Goal: Task Accomplishment & Management: Use online tool/utility

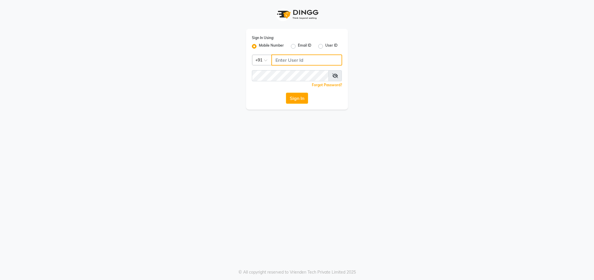
click at [281, 58] on input "Username" at bounding box center [306, 59] width 71 height 11
type input "9540938223"
click at [292, 95] on button "Sign In" at bounding box center [297, 98] width 22 height 11
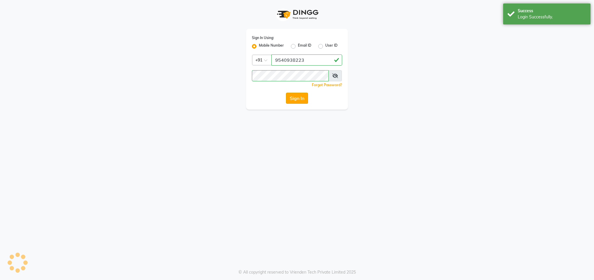
select select "service"
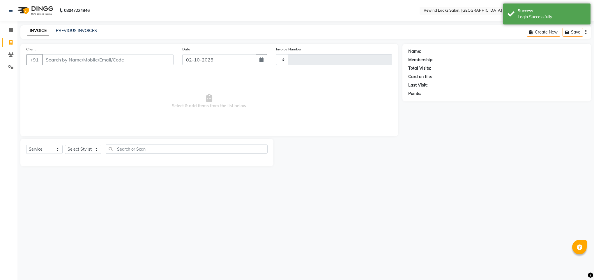
select select "en"
select select "4640"
type input "10620"
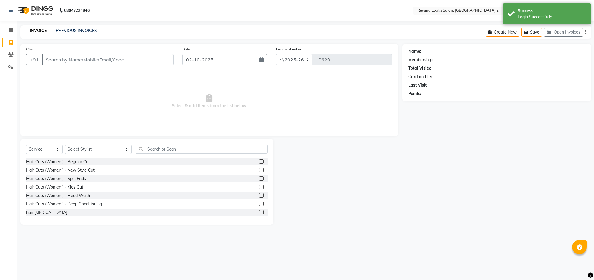
select select "27076"
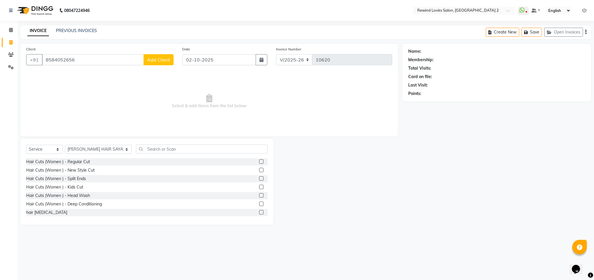
type input "8584052656"
click at [156, 61] on span "Add Client" at bounding box center [158, 60] width 23 height 6
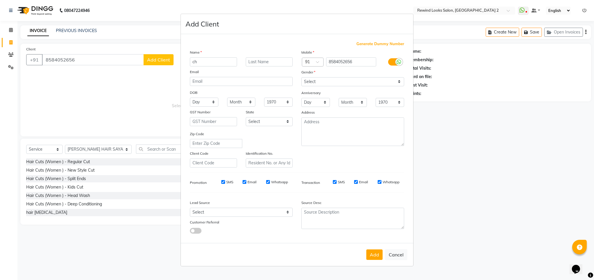
click at [156, 62] on ngb-modal-window "Add Client Generate Dummy Number Name ch Email DOB Day 01 02 03 04 05 06 07 08 …" at bounding box center [297, 140] width 594 height 280
click at [199, 64] on input "ch" at bounding box center [213, 61] width 47 height 9
type input "charam"
click at [306, 80] on select "Select [DEMOGRAPHIC_DATA] [DEMOGRAPHIC_DATA] Other Prefer Not To Say" at bounding box center [352, 81] width 103 height 9
click at [301, 77] on select "Select [DEMOGRAPHIC_DATA] [DEMOGRAPHIC_DATA] Other Prefer Not To Say" at bounding box center [352, 81] width 103 height 9
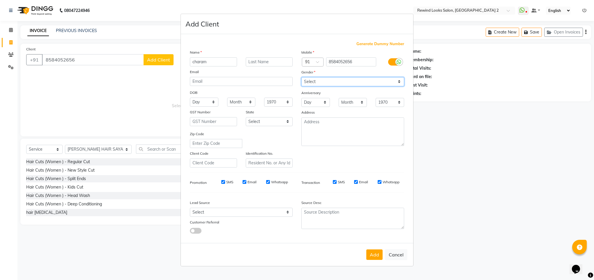
click at [326, 83] on select "Select [DEMOGRAPHIC_DATA] [DEMOGRAPHIC_DATA] Other Prefer Not To Say" at bounding box center [352, 81] width 103 height 9
select select "[DEMOGRAPHIC_DATA]"
click at [301, 77] on select "Select [DEMOGRAPHIC_DATA] [DEMOGRAPHIC_DATA] Other Prefer Not To Say" at bounding box center [352, 81] width 103 height 9
click at [372, 254] on button "Add" at bounding box center [374, 254] width 16 height 10
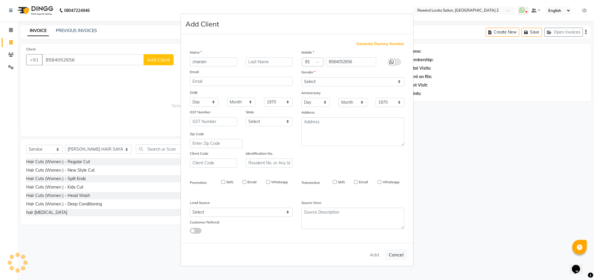
type input "85******56"
select select
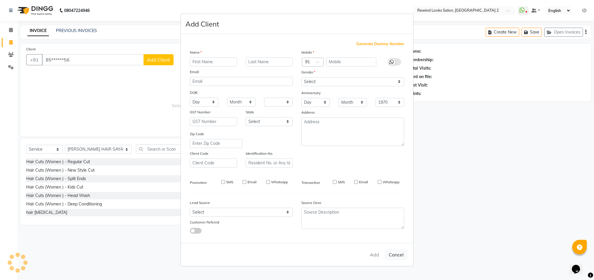
select select
checkbox input "false"
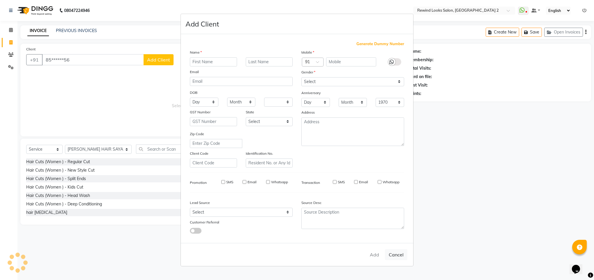
checkbox input "false"
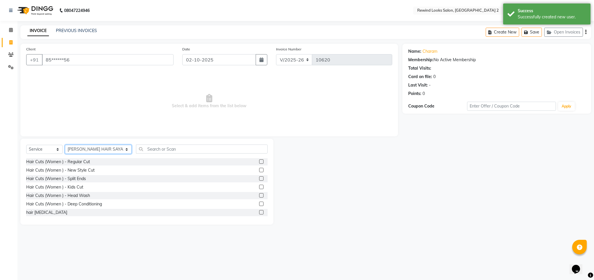
click at [72, 146] on select "Select Stylist [PERSON_NAME] aayat ADMIN Alfad hair Casa Ali Hair [PERSON_NAME]…" at bounding box center [98, 149] width 67 height 9
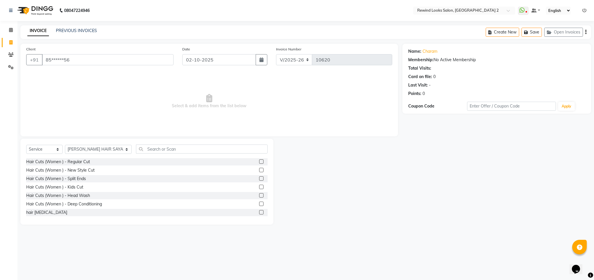
click at [172, 116] on span "Select & add items from the list below" at bounding box center [209, 101] width 366 height 58
click at [227, 62] on input "02-10-2025" at bounding box center [219, 59] width 74 height 11
select select "10"
select select "2025"
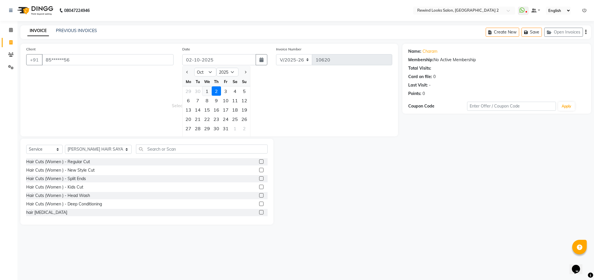
click at [207, 89] on div "1" at bounding box center [206, 90] width 9 height 9
type input "01-10-2025"
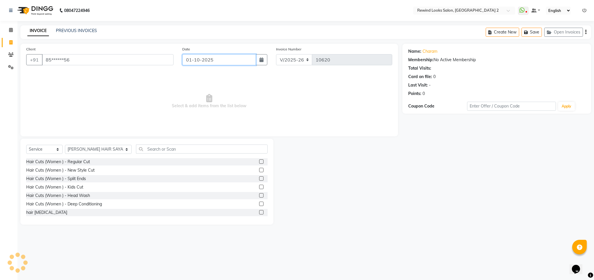
type input "10621"
click at [89, 148] on select "Select Stylist [PERSON_NAME] aayat ADMIN Alfad hair Casa Ali Hair [PERSON_NAME]…" at bounding box center [98, 149] width 67 height 9
select select "46913"
click at [135, 154] on div "Select Service Product Membership Package Voucher Prepaid Gift Card Select Styl…" at bounding box center [146, 151] width 241 height 14
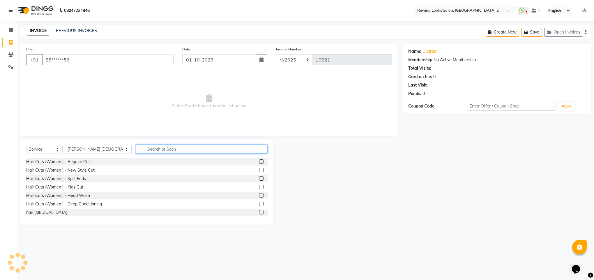
click at [144, 145] on input "text" at bounding box center [202, 148] width 132 height 9
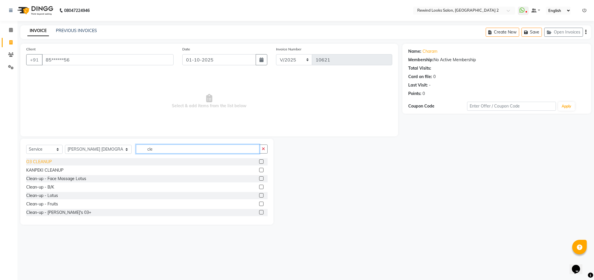
type input "cle"
click at [40, 163] on div "O3 CLEANUP" at bounding box center [39, 162] width 26 height 6
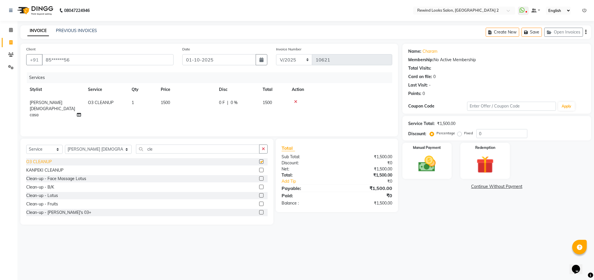
checkbox input "false"
click at [82, 151] on select "Select Stylist [PERSON_NAME] aayat ADMIN Alfad hair Casa Ali Hair [PERSON_NAME]…" at bounding box center [98, 149] width 67 height 9
click at [295, 102] on icon at bounding box center [295, 102] width 3 height 4
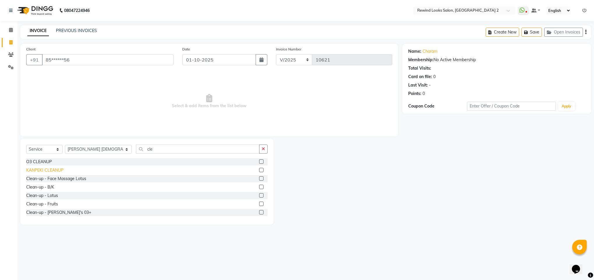
click at [57, 170] on div "KANPEKI CLEANUP" at bounding box center [44, 170] width 37 height 6
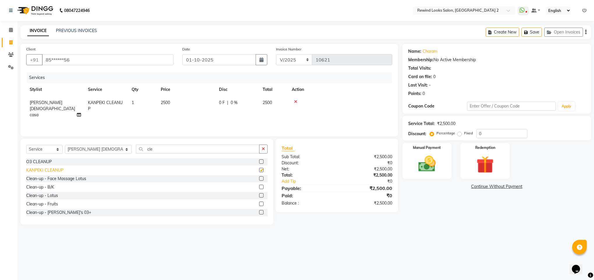
checkbox input "false"
click at [43, 162] on div "O3 CLEANUP" at bounding box center [39, 162] width 26 height 6
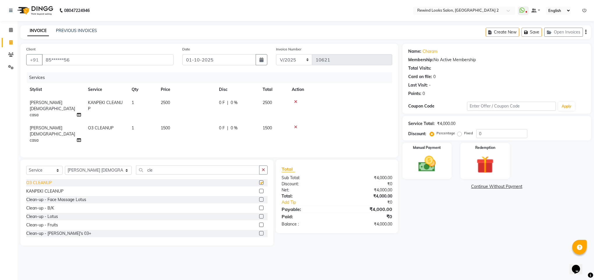
checkbox input "false"
click at [295, 101] on icon at bounding box center [295, 102] width 3 height 4
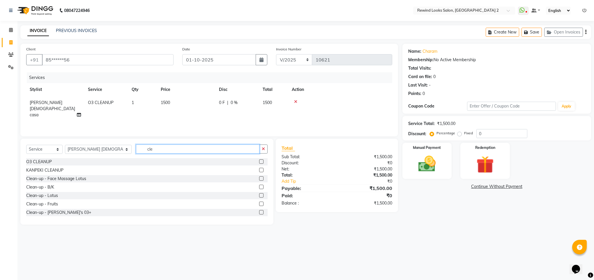
click at [167, 149] on input "cle" at bounding box center [197, 148] width 123 height 9
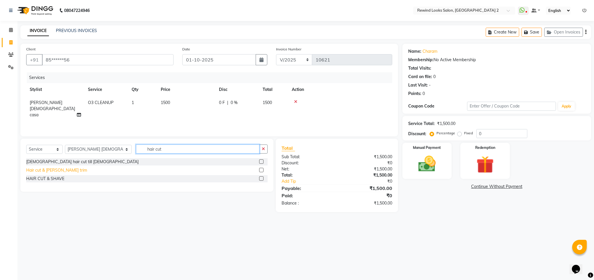
type input "hair cut"
click at [50, 171] on div "Hair cut & [PERSON_NAME] trim" at bounding box center [56, 170] width 61 height 6
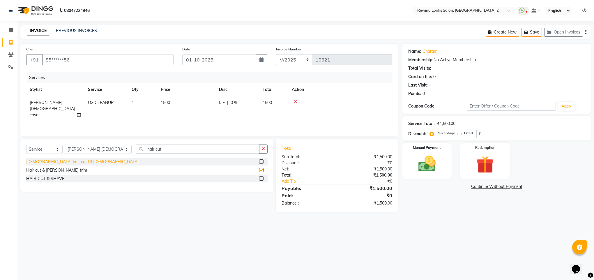
click at [50, 165] on div "[DEMOGRAPHIC_DATA] hair cut till [DEMOGRAPHIC_DATA]" at bounding box center [82, 162] width 112 height 6
checkbox input "true"
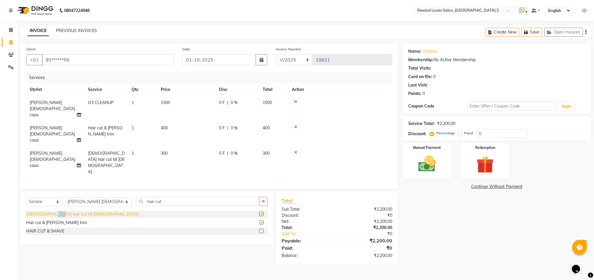
checkbox input "false"
click at [295, 150] on icon at bounding box center [295, 152] width 3 height 4
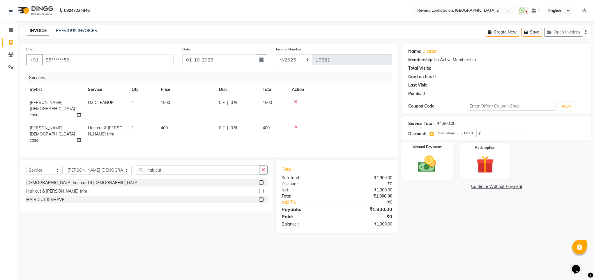
click at [427, 168] on img at bounding box center [426, 163] width 29 height 21
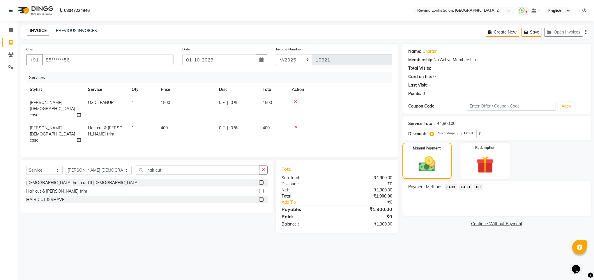
click at [452, 186] on span "CARD" at bounding box center [451, 186] width 13 height 7
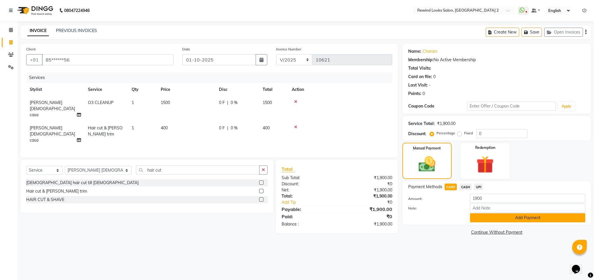
click at [480, 216] on button "Add Payment" at bounding box center [527, 217] width 115 height 9
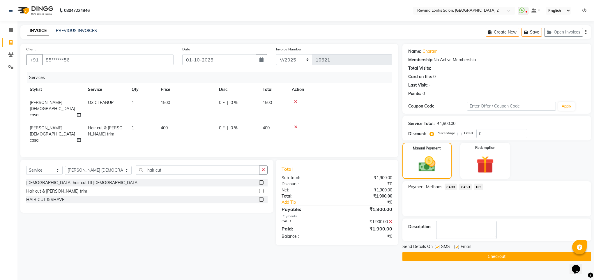
click at [486, 253] on button "Checkout" at bounding box center [496, 256] width 189 height 9
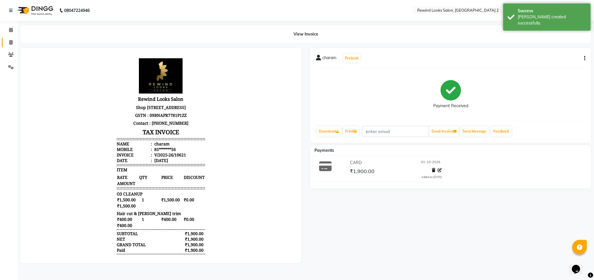
click at [8, 46] on link "Invoice" at bounding box center [9, 43] width 14 height 10
select select "service"
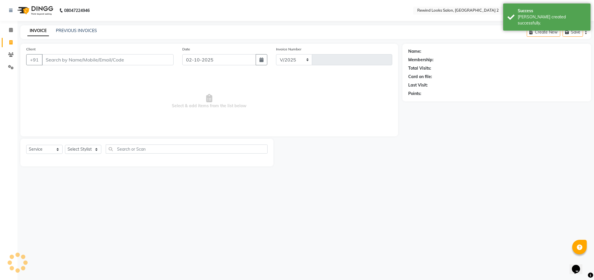
select select "4640"
type input "10622"
type input "[PERSON_NAME]"
select select "27076"
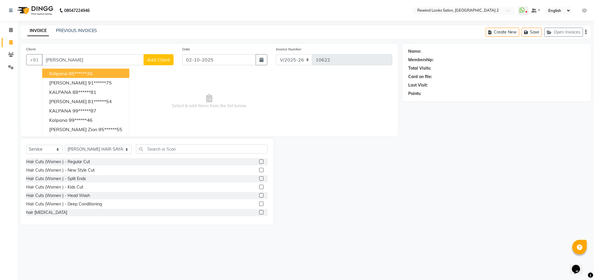
click at [54, 74] on span "kalpana" at bounding box center [58, 73] width 18 height 6
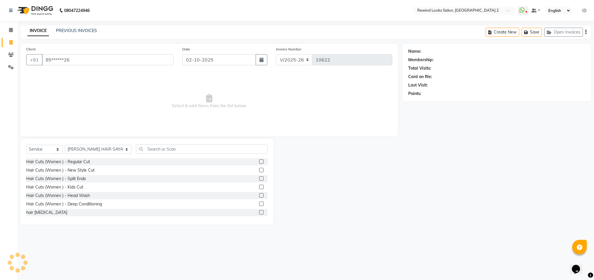
type input "85******26"
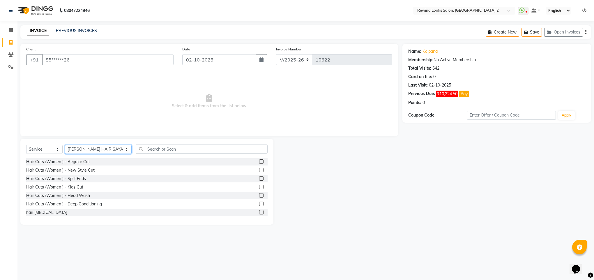
click at [89, 149] on select "Select Stylist [PERSON_NAME] aayat ADMIN Alfad hair Casa Ali Hair [PERSON_NAME]…" at bounding box center [98, 149] width 67 height 9
select select "44121"
click at [149, 149] on input "text" at bounding box center [202, 148] width 132 height 9
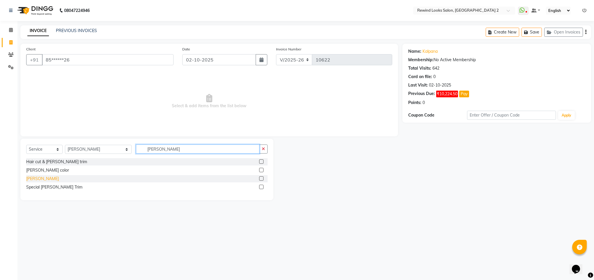
type input "[PERSON_NAME]"
click at [29, 179] on div "[PERSON_NAME]" at bounding box center [42, 179] width 33 height 6
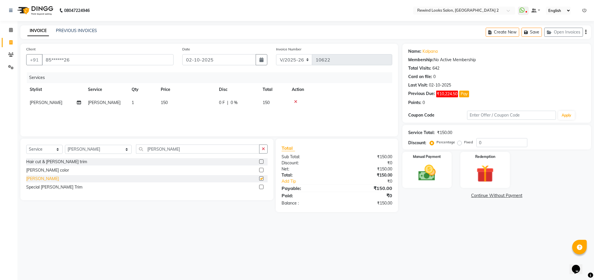
checkbox input "false"
click at [79, 149] on select "Select Stylist [PERSON_NAME] aayat ADMIN Alfad hair Casa Ali Hair [PERSON_NAME]…" at bounding box center [98, 149] width 67 height 9
select select "76576"
click at [159, 150] on input "[PERSON_NAME]" at bounding box center [197, 148] width 123 height 9
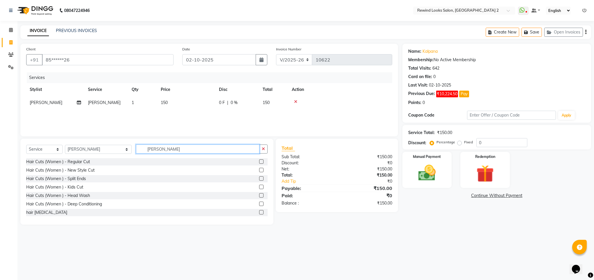
click at [159, 150] on input "[PERSON_NAME]" at bounding box center [197, 148] width 123 height 9
type input "f"
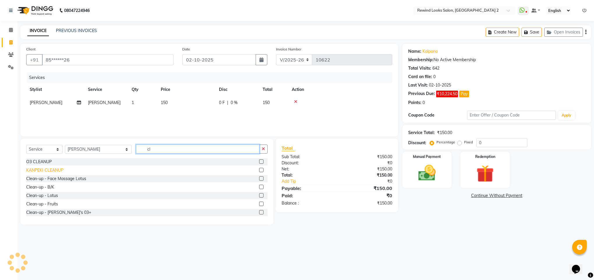
type input "cl"
click at [58, 169] on div "KANPEKI CLEANUP" at bounding box center [44, 170] width 37 height 6
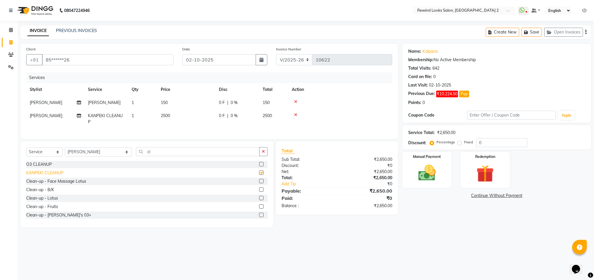
checkbox input "false"
click at [166, 114] on span "2500" at bounding box center [165, 115] width 9 height 5
select select "76576"
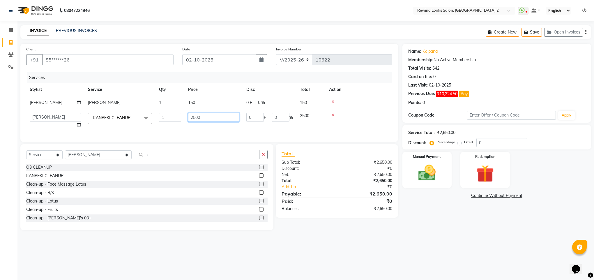
click at [195, 116] on input "2500" at bounding box center [213, 117] width 51 height 9
type input "2100"
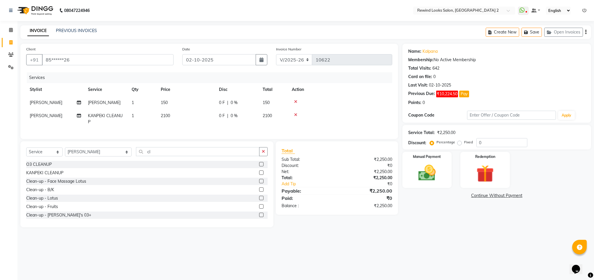
click at [410, 218] on div "Name: Kalpana Membership: No Active Membership Total Visits: 642 Card on file: …" at bounding box center [498, 135] width 193 height 183
click at [416, 178] on img at bounding box center [426, 172] width 29 height 21
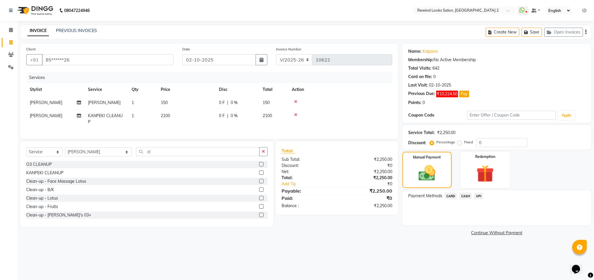
click at [464, 196] on span "CASH" at bounding box center [465, 195] width 13 height 7
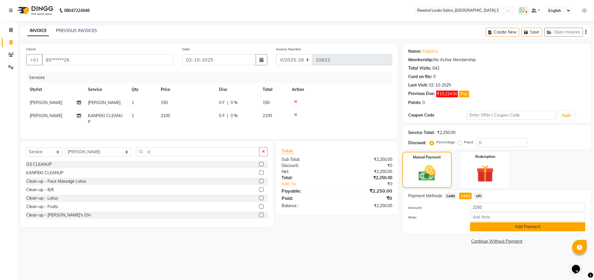
click at [486, 228] on button "Add Payment" at bounding box center [527, 226] width 115 height 9
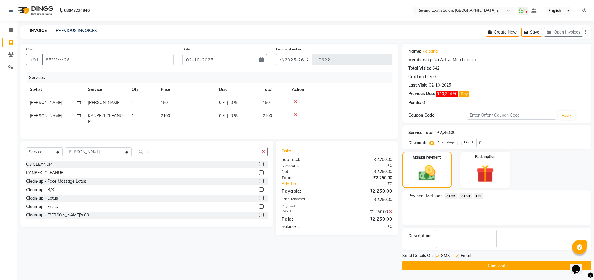
click at [498, 266] on button "Checkout" at bounding box center [496, 265] width 189 height 9
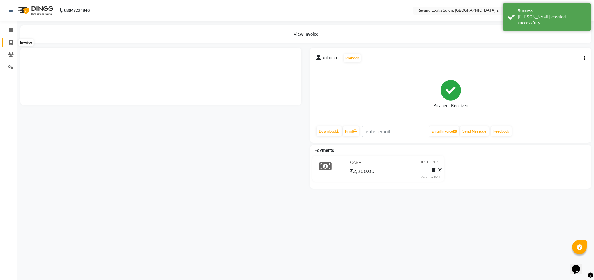
click at [8, 43] on span at bounding box center [11, 42] width 10 height 7
select select "service"
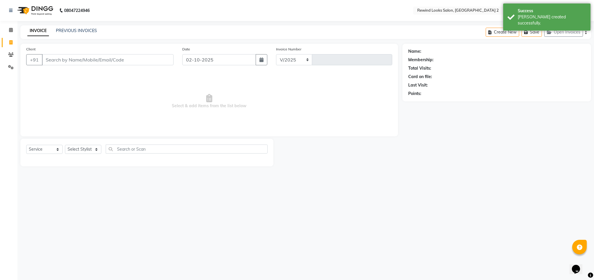
select select "4640"
type input "10623"
select select "27076"
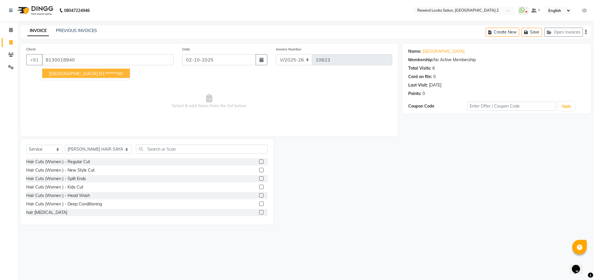
click at [55, 72] on span "[GEOGRAPHIC_DATA]" at bounding box center [73, 73] width 49 height 6
type input "81******40"
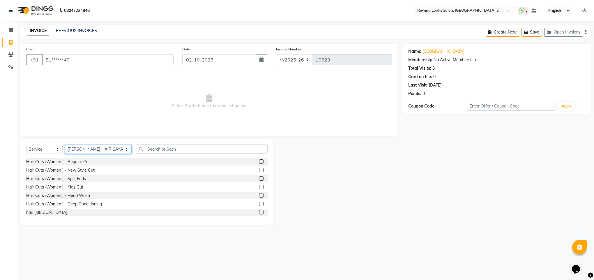
click at [81, 151] on select "Select Stylist [PERSON_NAME] aayat ADMIN Alfad hair Casa Ali Hair [PERSON_NAME]…" at bounding box center [98, 149] width 67 height 9
select select "76576"
click at [158, 153] on input "text" at bounding box center [202, 148] width 132 height 9
click at [158, 152] on input "text" at bounding box center [202, 148] width 132 height 9
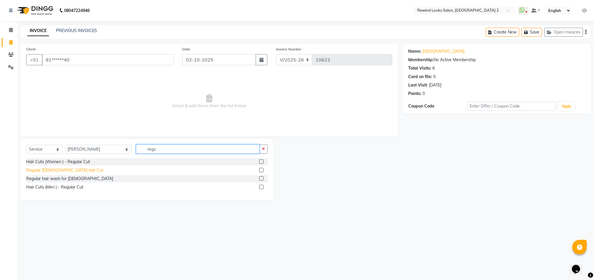
type input "regu"
click at [35, 172] on div "Regular [DEMOGRAPHIC_DATA] hair Cut" at bounding box center [64, 170] width 77 height 6
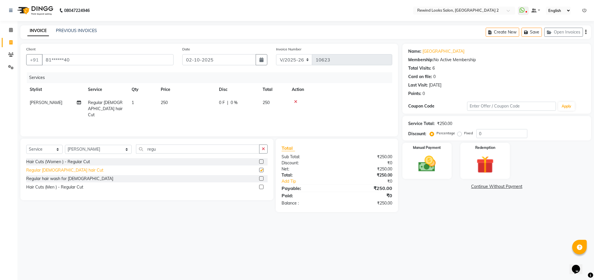
checkbox input "false"
click at [74, 150] on select "Select Stylist [PERSON_NAME] aayat ADMIN Alfad hair Casa Ali Hair [PERSON_NAME]…" at bounding box center [98, 149] width 67 height 9
select select "52034"
click at [167, 146] on input "regu" at bounding box center [197, 148] width 123 height 9
type input "reg"
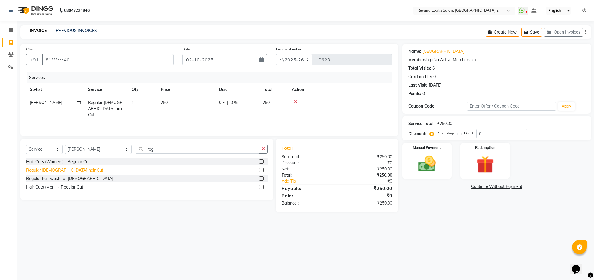
click at [41, 169] on div "Regular [DEMOGRAPHIC_DATA] hair Cut" at bounding box center [64, 170] width 77 height 6
checkbox input "false"
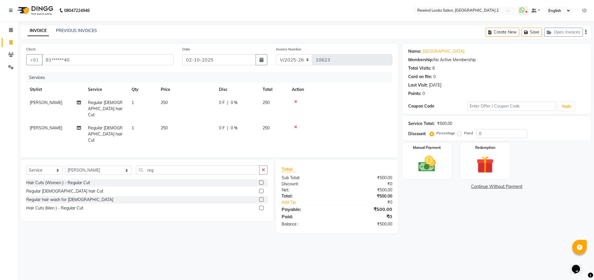
click at [454, 189] on link "Continue Without Payment" at bounding box center [497, 186] width 186 height 6
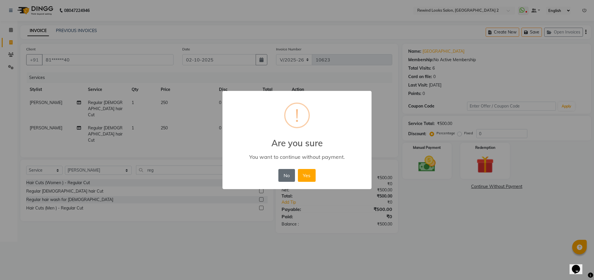
click at [282, 177] on button "No" at bounding box center [286, 175] width 16 height 13
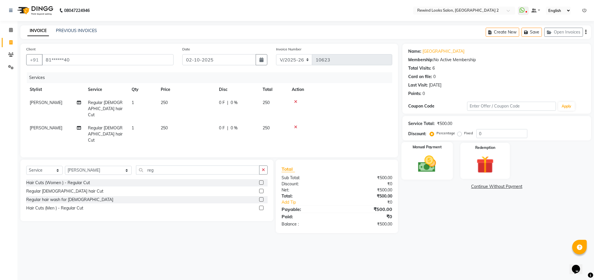
click at [425, 170] on img at bounding box center [426, 163] width 29 height 21
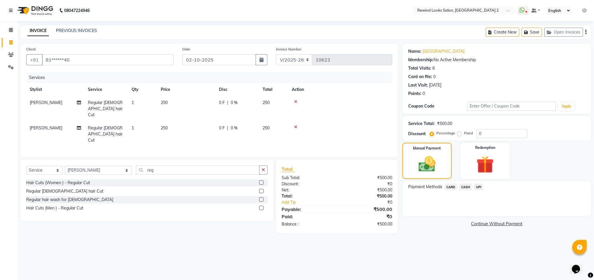
click at [478, 186] on span "UPI" at bounding box center [478, 186] width 9 height 7
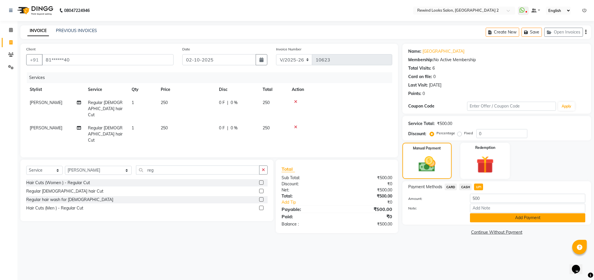
click at [533, 219] on button "Add Payment" at bounding box center [527, 217] width 115 height 9
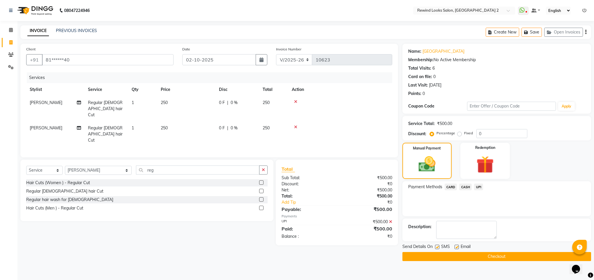
click at [470, 259] on button "Checkout" at bounding box center [496, 256] width 189 height 9
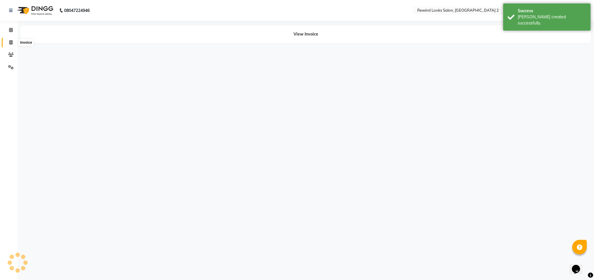
click at [12, 44] on icon at bounding box center [10, 42] width 3 height 4
select select "service"
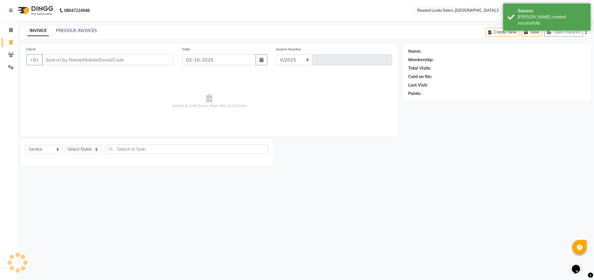
type input "9"
select select "4640"
type input "10624"
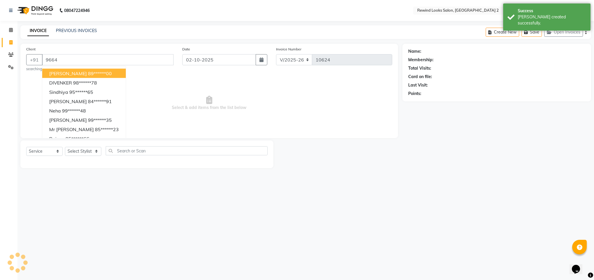
type input "96649"
select select "27076"
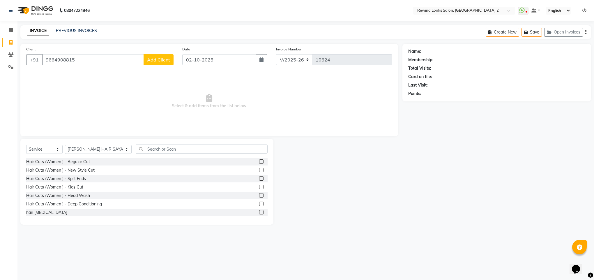
type input "9664908815"
click at [156, 55] on button "Add Client" at bounding box center [159, 59] width 30 height 11
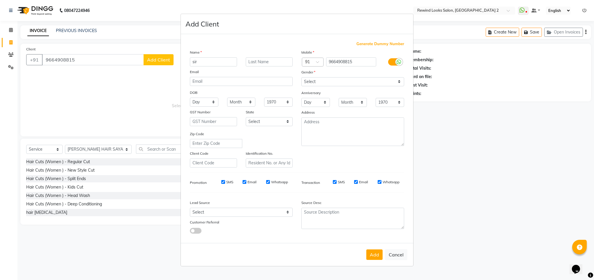
type input "sir"
click at [385, 84] on select "Select [DEMOGRAPHIC_DATA] [DEMOGRAPHIC_DATA] Other Prefer Not To Say" at bounding box center [352, 81] width 103 height 9
select select "[DEMOGRAPHIC_DATA]"
click at [301, 77] on select "Select [DEMOGRAPHIC_DATA] [DEMOGRAPHIC_DATA] Other Prefer Not To Say" at bounding box center [352, 81] width 103 height 9
click at [369, 252] on button "Add" at bounding box center [374, 254] width 16 height 10
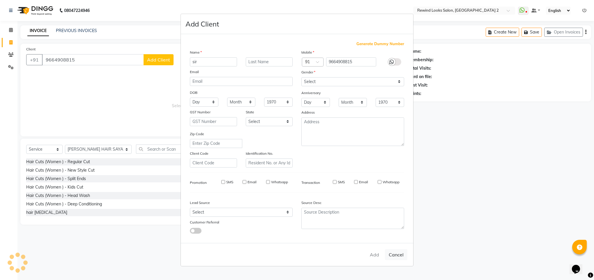
type input "96******15"
select select
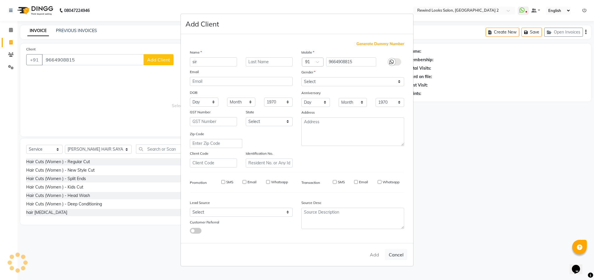
select select
checkbox input "false"
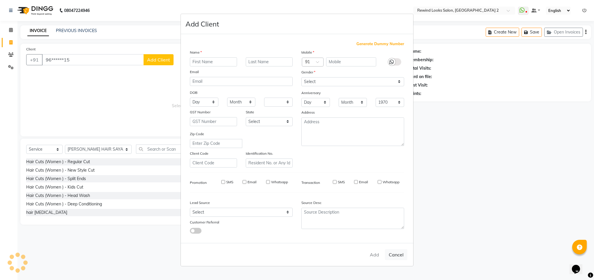
checkbox input "false"
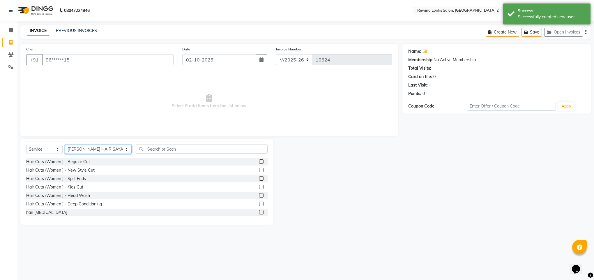
click at [79, 147] on select "Select Stylist [PERSON_NAME] aayat ADMIN Alfad hair Casa Ali Hair [PERSON_NAME]…" at bounding box center [98, 149] width 67 height 9
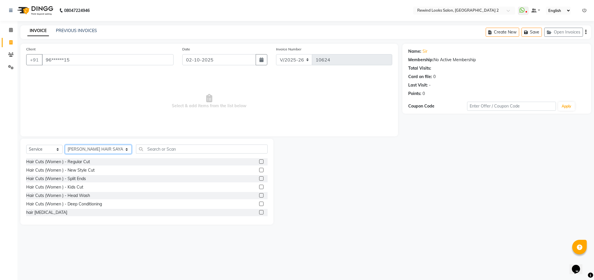
select select "44121"
click at [152, 151] on input "text" at bounding box center [202, 148] width 132 height 9
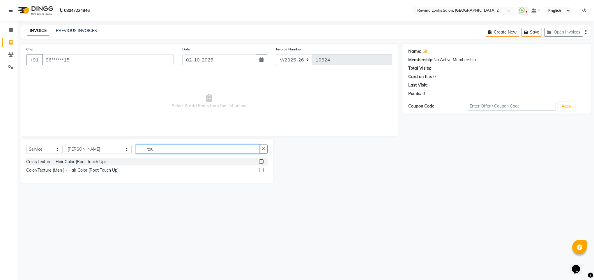
type input "tou"
click at [91, 174] on div "Color/Texture (Men ) - Hair Color (Root Touch Up)" at bounding box center [146, 170] width 241 height 7
click at [90, 169] on div "Color/Texture (Men ) - Hair Color (Root Touch Up)" at bounding box center [72, 170] width 92 height 6
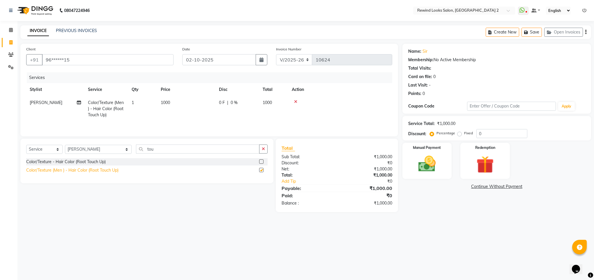
checkbox input "false"
click at [165, 100] on span "1000" at bounding box center [165, 102] width 9 height 5
select select "44121"
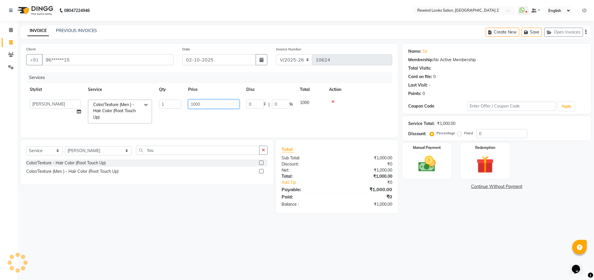
click at [196, 103] on input "1000" at bounding box center [213, 104] width 51 height 9
type input "1500"
click at [152, 158] on div "Select Service Product Membership Package Voucher Prepaid Gift Card Select Styl…" at bounding box center [146, 153] width 241 height 14
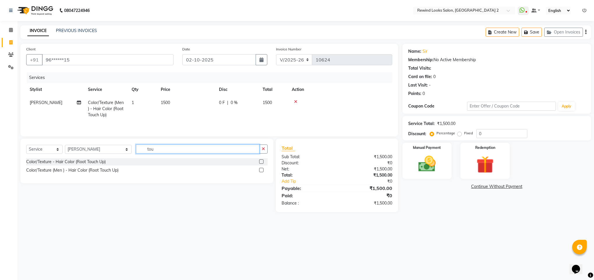
click at [151, 151] on input "tou" at bounding box center [197, 148] width 123 height 9
type input "hair cut"
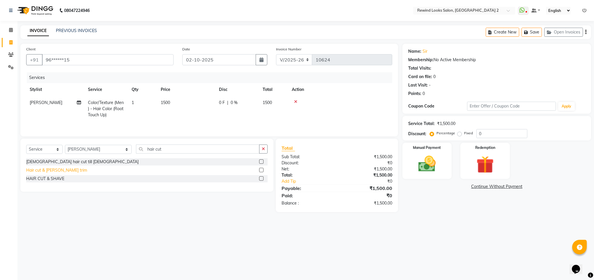
click at [40, 172] on div "Hair cut & [PERSON_NAME] trim" at bounding box center [56, 170] width 61 height 6
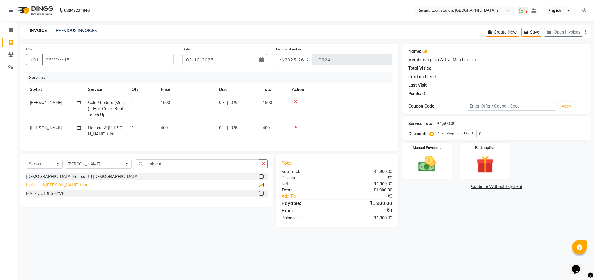
checkbox input "false"
click at [91, 169] on select "Select Stylist [PERSON_NAME] aayat ADMIN Alfad hair Casa Ali Hair [PERSON_NAME]…" at bounding box center [98, 164] width 67 height 9
select select "76576"
click at [142, 168] on input "hair cut" at bounding box center [197, 163] width 123 height 9
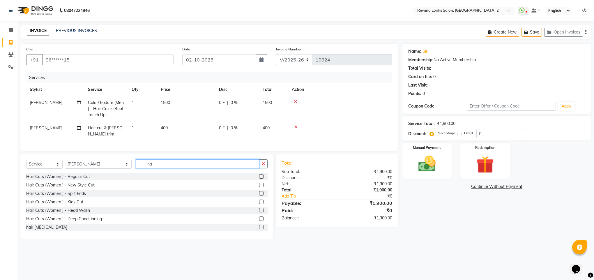
type input "h"
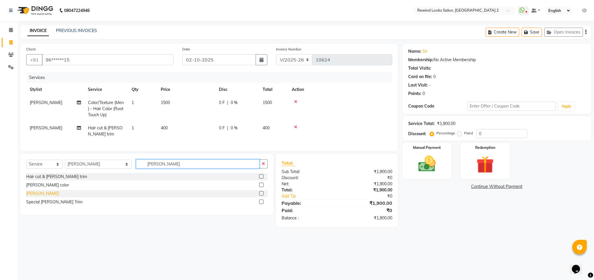
type input "[PERSON_NAME]"
click at [28, 197] on div "[PERSON_NAME]" at bounding box center [42, 193] width 33 height 6
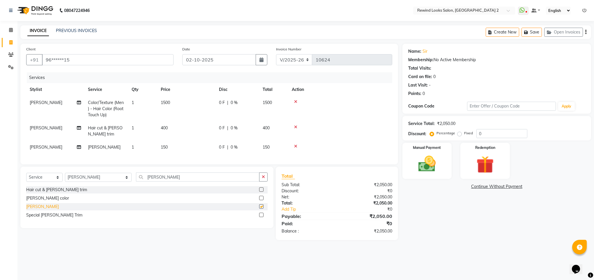
checkbox input "false"
click at [76, 182] on select "Select Stylist [PERSON_NAME] aayat ADMIN Alfad hair Casa Ali Hair [PERSON_NAME]…" at bounding box center [98, 177] width 67 height 9
select select "79644"
click at [151, 181] on input "[PERSON_NAME]" at bounding box center [197, 176] width 123 height 9
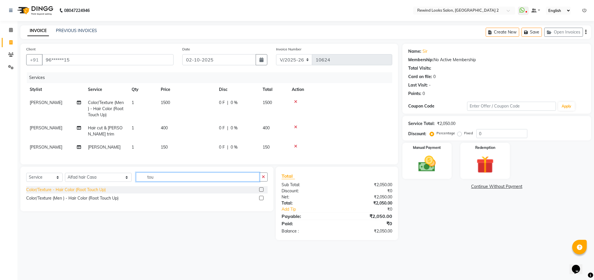
type input "tou"
click at [94, 193] on div "Color/Texture - Hair Color (Root Touch Up)" at bounding box center [65, 190] width 79 height 6
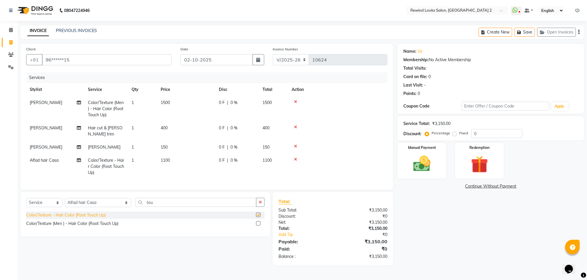
checkbox input "false"
click at [166, 160] on span "1100" at bounding box center [165, 160] width 9 height 5
select select "79644"
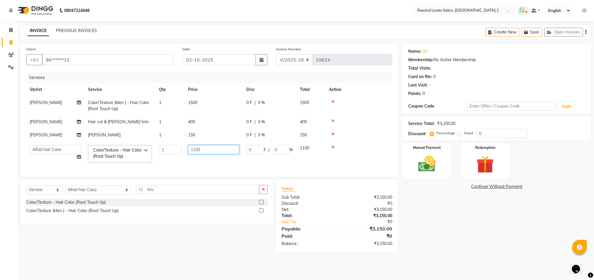
click at [195, 151] on input "1100" at bounding box center [213, 149] width 51 height 9
type input "1500"
click at [88, 199] on div "Select Service Product Membership Package Voucher Prepaid Gift Card Select Styl…" at bounding box center [146, 201] width 253 height 45
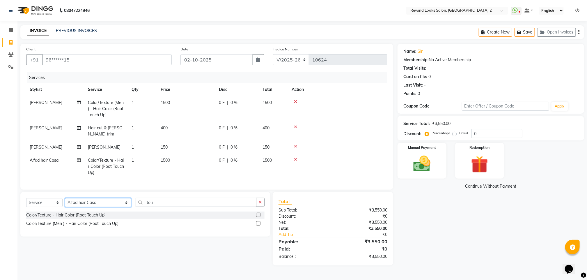
select select "27106"
click at [150, 207] on input "tou" at bounding box center [196, 202] width 121 height 9
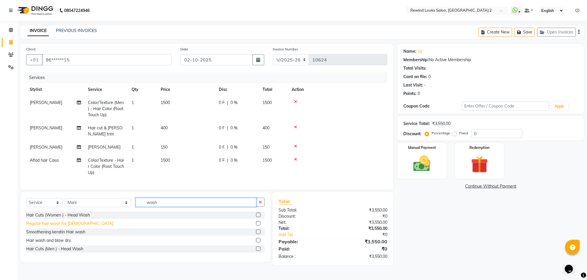
type input "wash"
click at [57, 227] on div "Regular hair wash for [DEMOGRAPHIC_DATA]" at bounding box center [69, 223] width 87 height 6
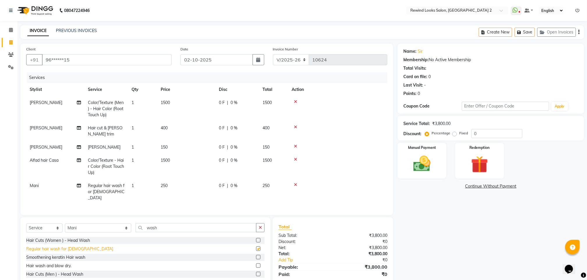
checkbox input "false"
click at [412, 170] on img at bounding box center [422, 163] width 29 height 21
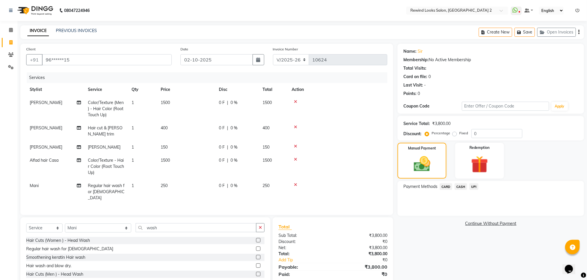
click at [474, 187] on span "UPI" at bounding box center [474, 186] width 9 height 7
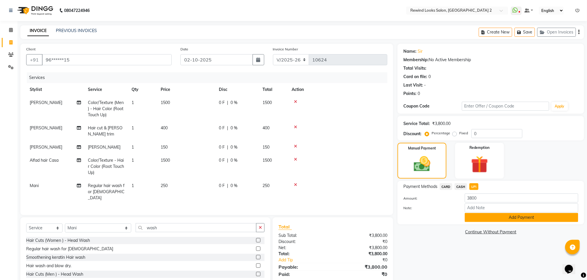
click at [473, 220] on button "Add Payment" at bounding box center [522, 217] width 114 height 9
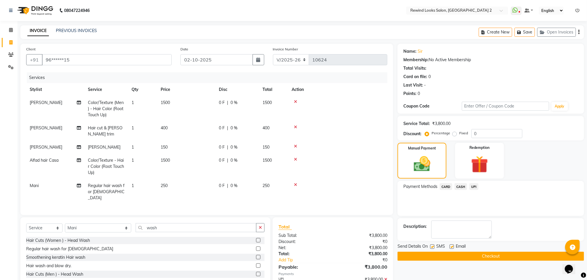
click at [468, 258] on button "Checkout" at bounding box center [491, 256] width 187 height 9
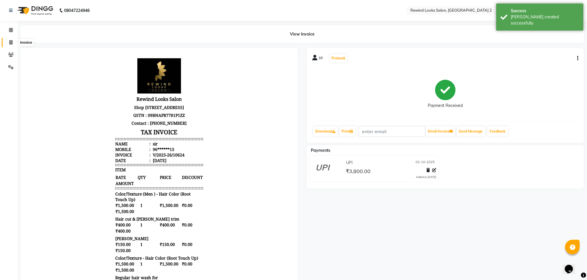
click at [8, 41] on span at bounding box center [11, 42] width 10 height 7
select select "service"
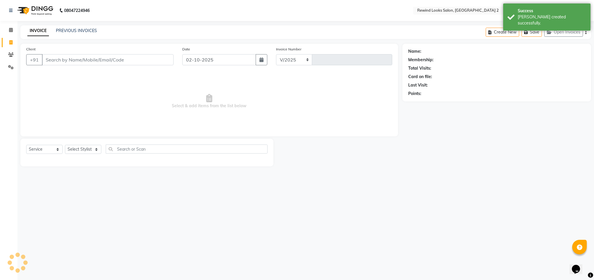
select select "4640"
type input "10625"
type input "99"
select select "27076"
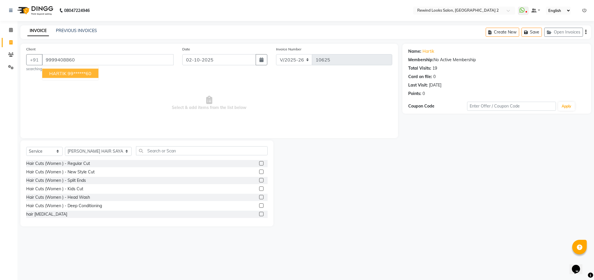
click at [65, 74] on span "HARTIK" at bounding box center [57, 73] width 17 height 6
type input "99******60"
click at [87, 152] on select "Select Stylist [PERSON_NAME] aayat ADMIN Alfad hair Casa Ali Hair [PERSON_NAME]…" at bounding box center [98, 151] width 67 height 9
select select "76576"
click at [136, 152] on input "text" at bounding box center [202, 150] width 132 height 9
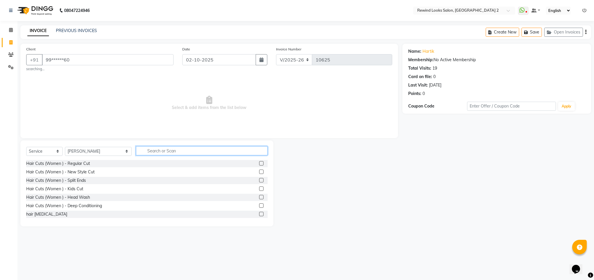
type input "v"
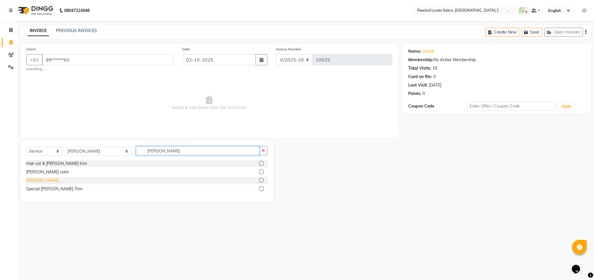
type input "[PERSON_NAME]"
click at [29, 182] on div "[PERSON_NAME]" at bounding box center [42, 180] width 33 height 6
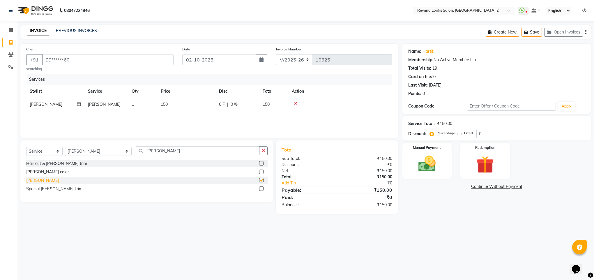
checkbox input "false"
click at [424, 172] on img at bounding box center [426, 163] width 29 height 21
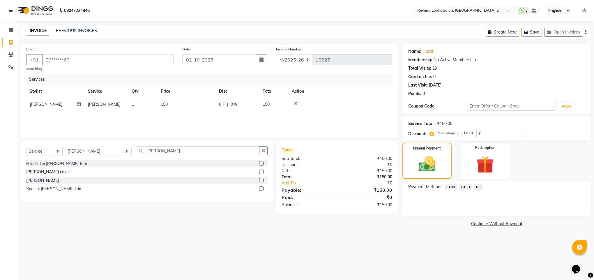
click at [479, 186] on span "UPI" at bounding box center [478, 186] width 9 height 7
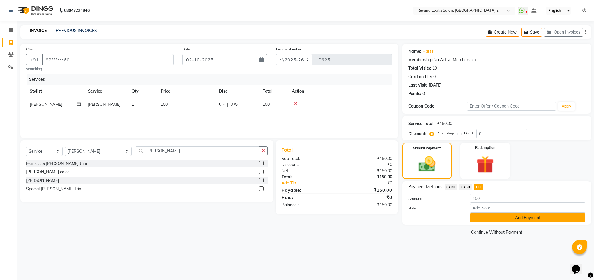
click at [484, 217] on button "Add Payment" at bounding box center [527, 217] width 115 height 9
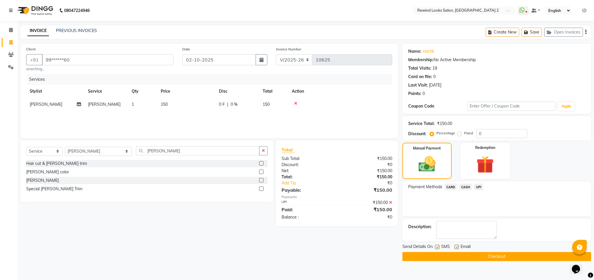
click at [491, 254] on button "Checkout" at bounding box center [496, 256] width 189 height 9
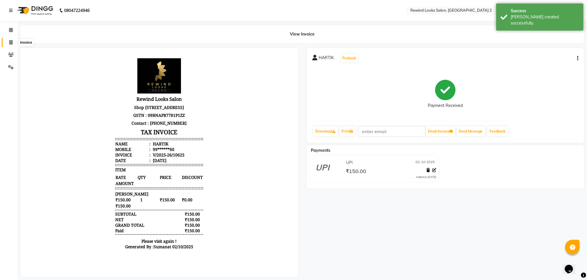
click at [10, 43] on icon at bounding box center [10, 42] width 3 height 4
select select "service"
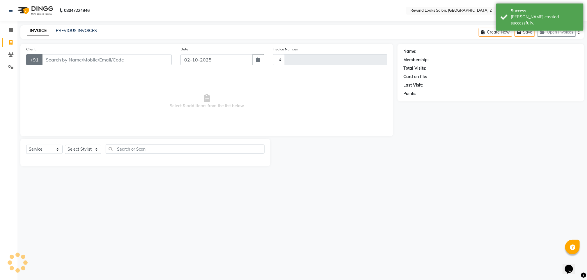
type input "10626"
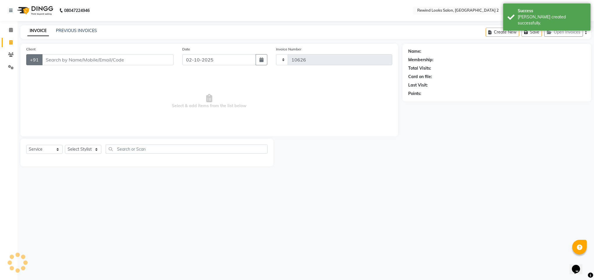
select select "4640"
select select "27076"
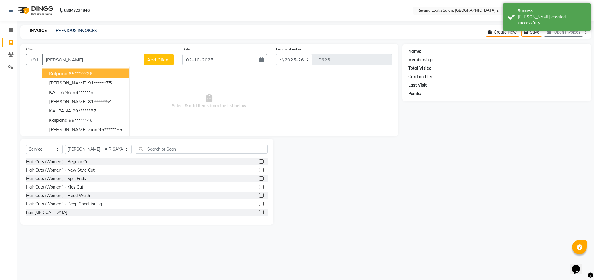
click at [67, 74] on button "kalpana 85******26" at bounding box center [85, 73] width 87 height 9
type input "85******26"
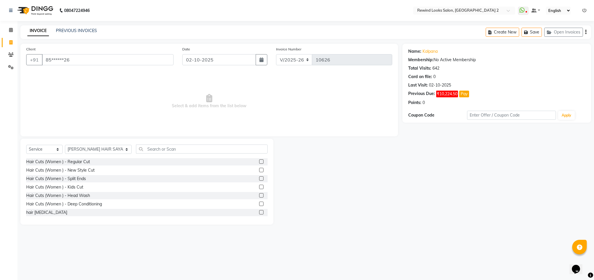
click at [86, 154] on div "Select Service Product Membership Package Voucher Prepaid Gift Card Select Styl…" at bounding box center [146, 151] width 241 height 14
click at [86, 152] on select "Select Stylist [PERSON_NAME] aayat ADMIN Alfad hair Casa Ali Hair [PERSON_NAME]…" at bounding box center [98, 149] width 67 height 9
select select "46913"
click at [151, 151] on input "text" at bounding box center [202, 148] width 132 height 9
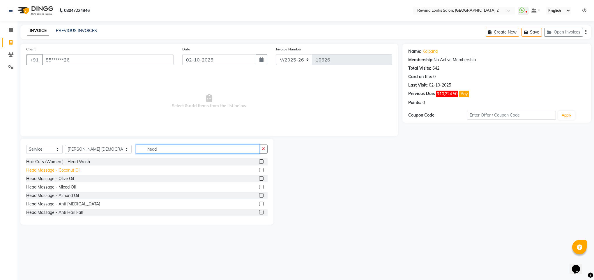
type input "head"
click at [59, 173] on div "Head Massage - Coconut Oil" at bounding box center [53, 170] width 54 height 6
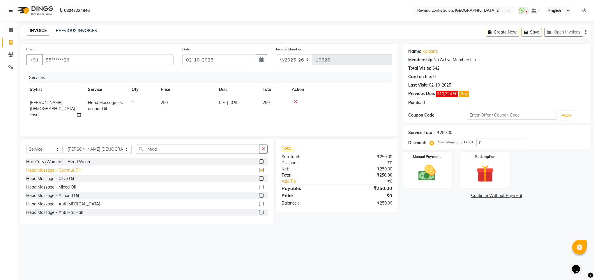
checkbox input "false"
click at [176, 151] on input "head" at bounding box center [197, 148] width 123 height 9
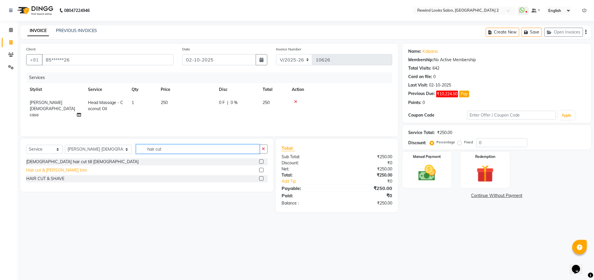
type input "hair cut"
click at [59, 171] on div "Hair cut & [PERSON_NAME] trim" at bounding box center [56, 170] width 61 height 6
checkbox input "false"
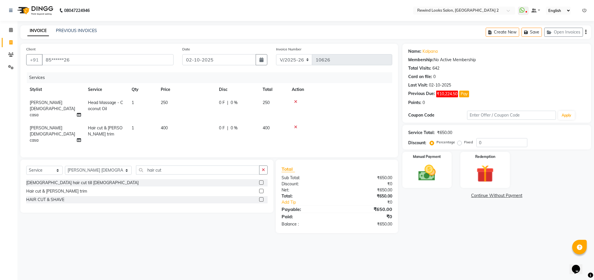
click at [168, 104] on span "250" at bounding box center [164, 102] width 7 height 5
select select "46913"
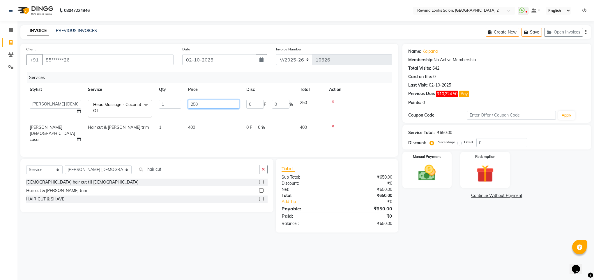
click at [202, 104] on input "250" at bounding box center [213, 104] width 51 height 9
type input "300"
click at [424, 176] on img at bounding box center [426, 172] width 29 height 21
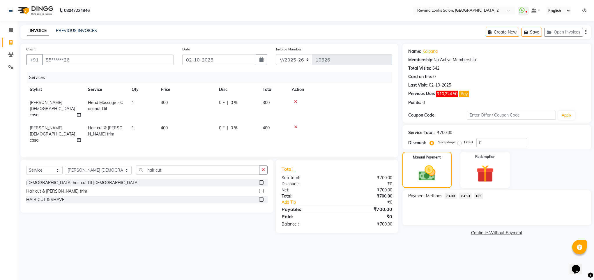
click at [480, 196] on span "UPI" at bounding box center [478, 195] width 9 height 7
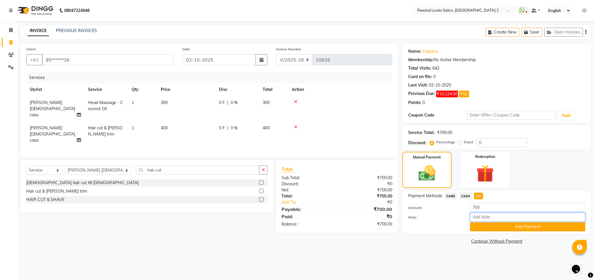
click at [483, 218] on input "Note:" at bounding box center [527, 217] width 115 height 9
type input "mambership"
click at [497, 222] on div "Note: mambership" at bounding box center [497, 218] width 186 height 10
click at [498, 228] on button "Add Payment" at bounding box center [527, 226] width 115 height 9
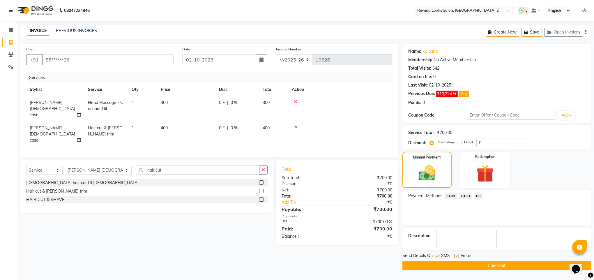
click at [480, 266] on button "Checkout" at bounding box center [496, 265] width 189 height 9
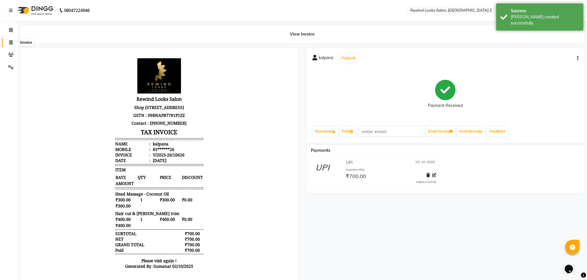
click at [8, 41] on span at bounding box center [11, 42] width 10 height 7
select select "service"
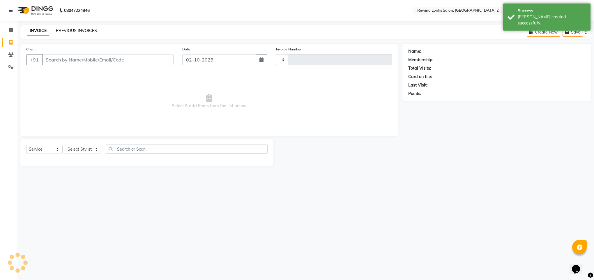
type input "10627"
select select "4640"
click at [68, 31] on link "PREVIOUS INVOICES" at bounding box center [76, 30] width 41 height 5
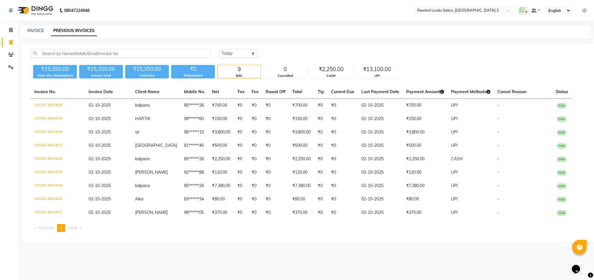
click at [30, 28] on div "INVOICE" at bounding box center [35, 31] width 17 height 6
click at [36, 26] on div "INVOICE PREVIOUS INVOICES" at bounding box center [305, 31] width 571 height 13
click at [36, 31] on link "INVOICE" at bounding box center [35, 30] width 17 height 5
select select "service"
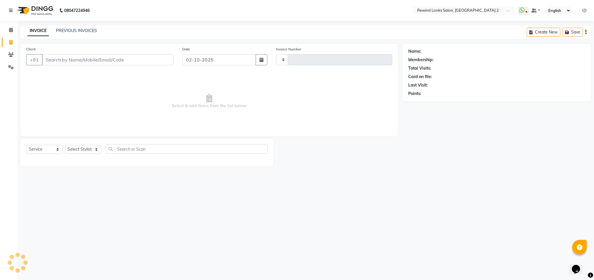
type input "10627"
select select "4640"
select select "27076"
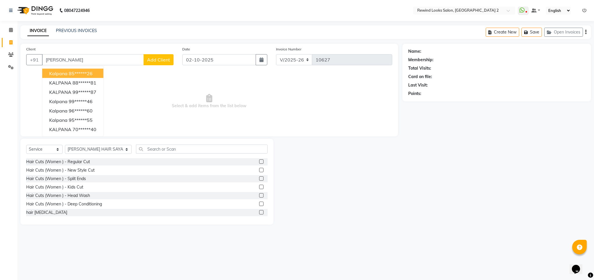
click at [53, 73] on span "kalpana" at bounding box center [58, 73] width 18 height 6
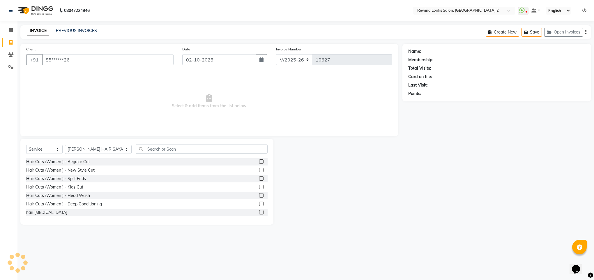
type input "85******26"
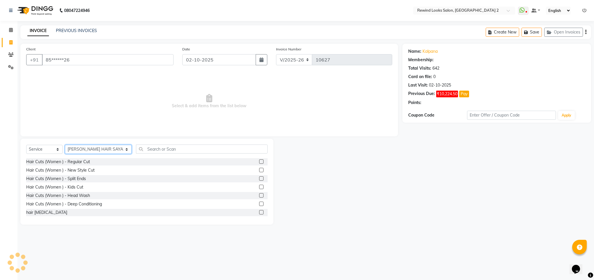
click at [93, 151] on select "Select Stylist [PERSON_NAME] aayat ADMIN Alfad hair Casa Ali Hair [PERSON_NAME]…" at bounding box center [98, 149] width 67 height 9
select select "76576"
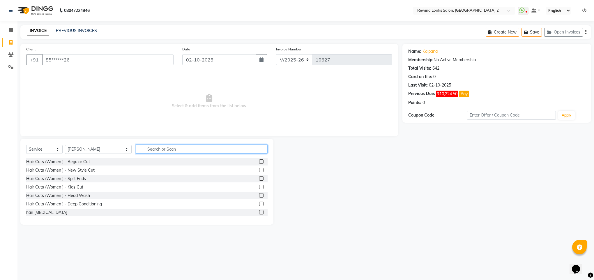
click at [136, 150] on input "text" at bounding box center [202, 148] width 132 height 9
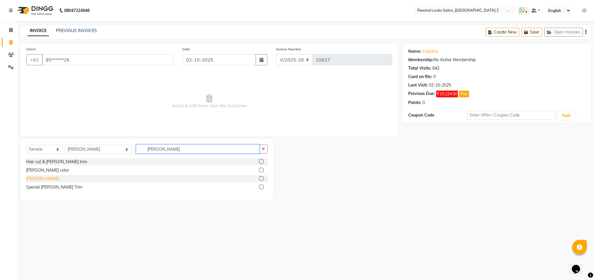
type input "[PERSON_NAME]"
click at [30, 181] on div "[PERSON_NAME]" at bounding box center [42, 179] width 33 height 6
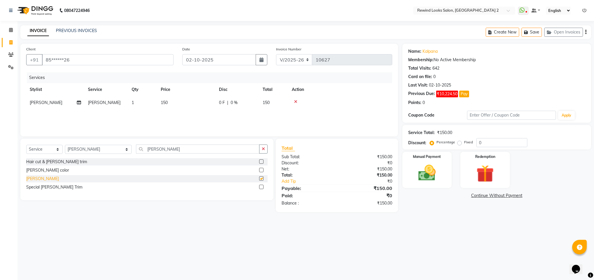
checkbox input "false"
click at [73, 149] on select "Select Stylist [PERSON_NAME] aayat ADMIN Alfad hair Casa Ali Hair [PERSON_NAME]…" at bounding box center [98, 149] width 67 height 9
select select "27101"
click at [186, 152] on input "[PERSON_NAME]" at bounding box center [197, 148] width 123 height 9
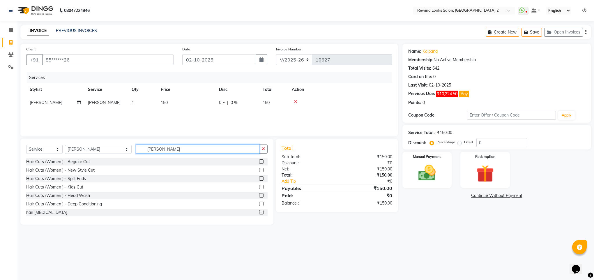
click at [186, 152] on input "[PERSON_NAME]" at bounding box center [197, 148] width 123 height 9
type input "thr"
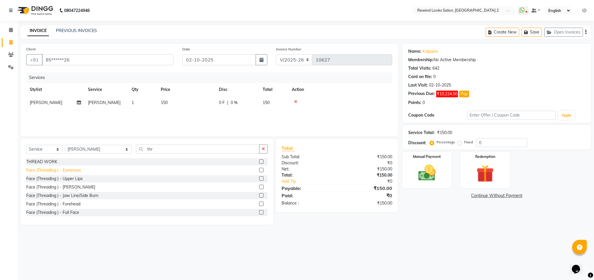
click at [73, 171] on div "Face (Threading ) - Eyebrows" at bounding box center [53, 170] width 55 height 6
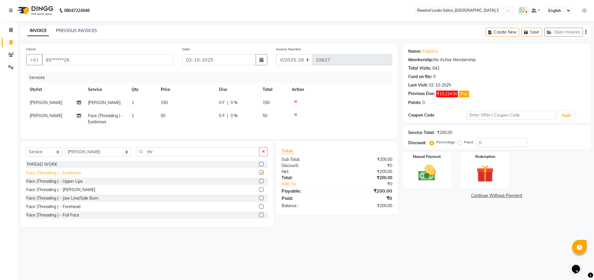
checkbox input "false"
click at [430, 178] on img at bounding box center [426, 172] width 29 height 21
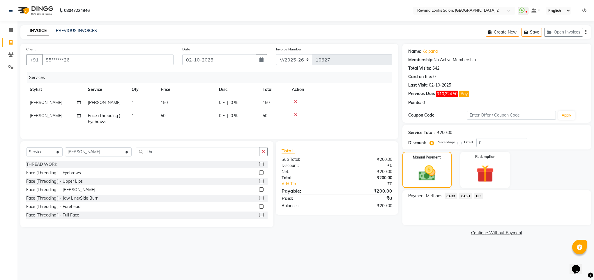
click at [460, 193] on span "CASH" at bounding box center [465, 195] width 13 height 7
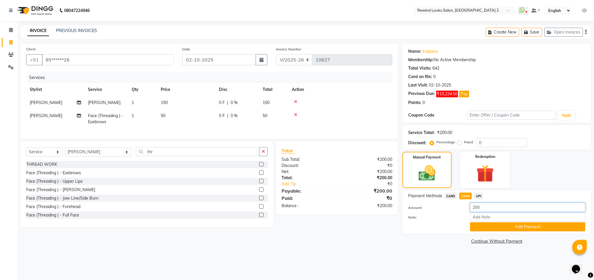
click at [487, 209] on input "200" at bounding box center [527, 207] width 115 height 9
type input "50"
click at [486, 230] on button "Add Payment" at bounding box center [527, 226] width 115 height 9
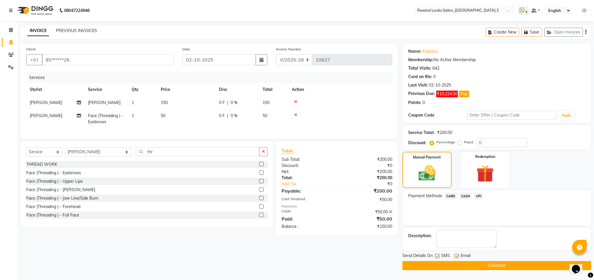
click at [478, 197] on span "UPI" at bounding box center [478, 195] width 9 height 7
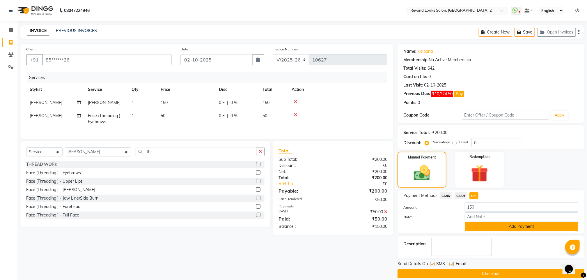
click at [478, 227] on button "Add Payment" at bounding box center [522, 226] width 114 height 9
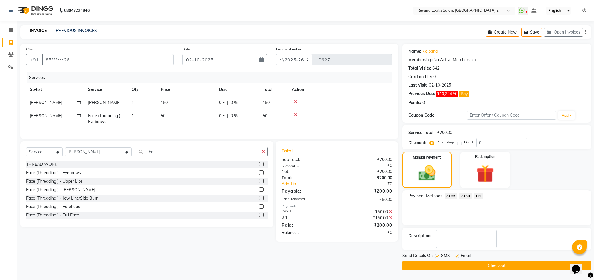
click at [469, 269] on button "Checkout" at bounding box center [496, 265] width 189 height 9
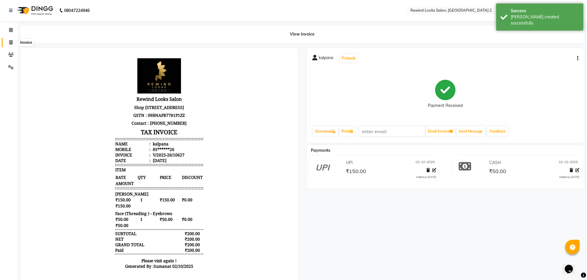
click at [9, 41] on icon at bounding box center [10, 42] width 3 height 4
select select "service"
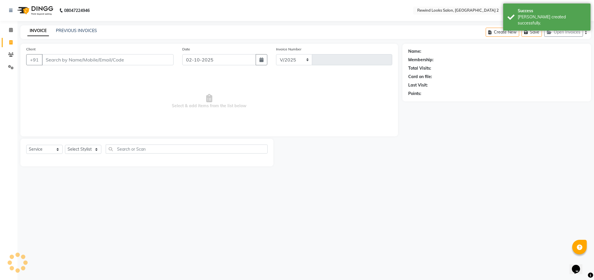
select select "4640"
type input "10628"
select select "27076"
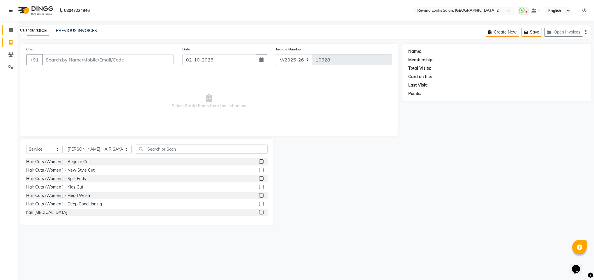
click at [7, 28] on span at bounding box center [11, 30] width 10 height 7
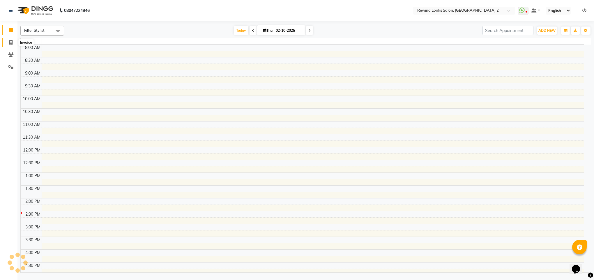
click at [11, 45] on span at bounding box center [11, 42] width 10 height 7
select select "service"
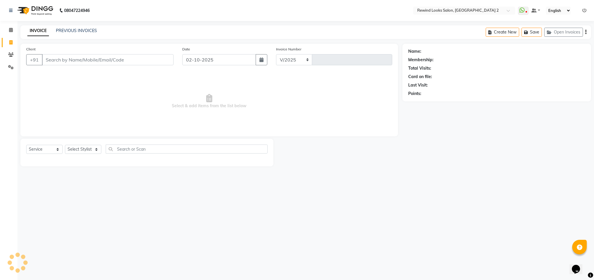
select select "4640"
type input "10629"
select select "27076"
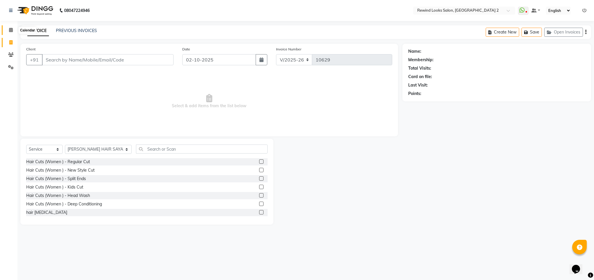
click at [9, 28] on icon at bounding box center [11, 30] width 4 height 4
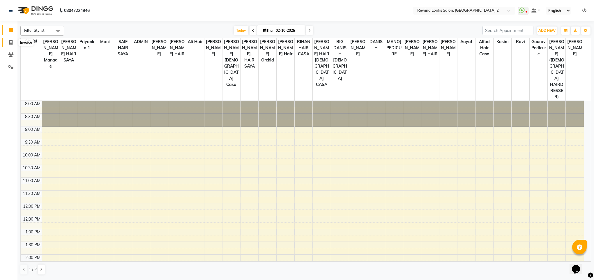
click at [8, 42] on span at bounding box center [11, 42] width 10 height 7
select select "service"
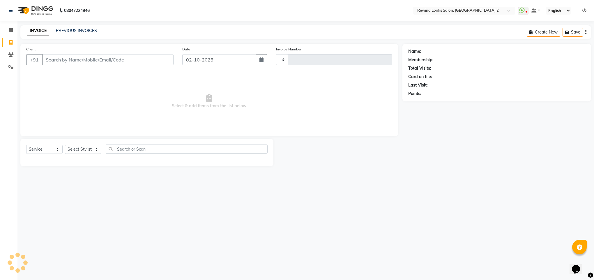
type input "10629"
select select "4640"
select select "27076"
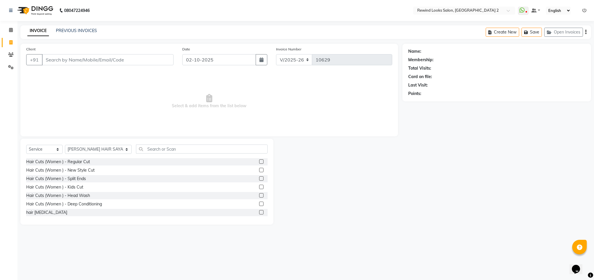
click at [86, 61] on input "Client" at bounding box center [108, 59] width 132 height 11
type input "7017215503"
click at [160, 64] on button "Add Client" at bounding box center [159, 59] width 30 height 11
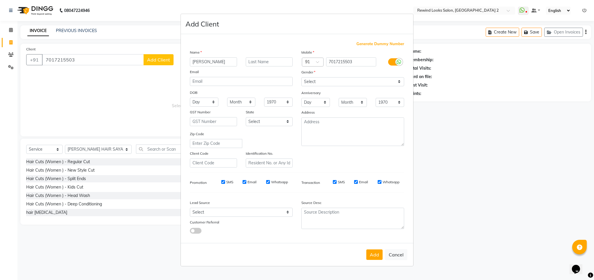
type input "[PERSON_NAME]"
click at [304, 80] on select "Select [DEMOGRAPHIC_DATA] [DEMOGRAPHIC_DATA] Other Prefer Not To Say" at bounding box center [352, 81] width 103 height 9
select select "[DEMOGRAPHIC_DATA]"
click at [301, 77] on select "Select [DEMOGRAPHIC_DATA] [DEMOGRAPHIC_DATA] Other Prefer Not To Say" at bounding box center [352, 81] width 103 height 9
click at [376, 252] on button "Add" at bounding box center [374, 254] width 16 height 10
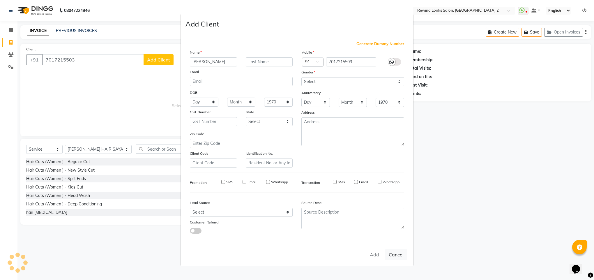
type input "70******03"
select select
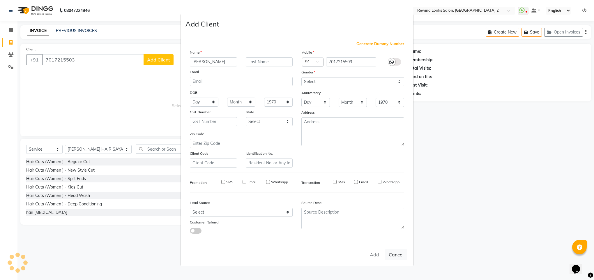
select select
checkbox input "false"
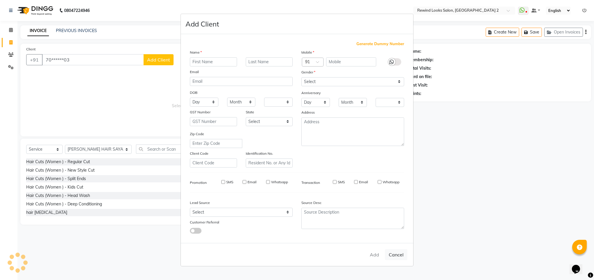
checkbox input "false"
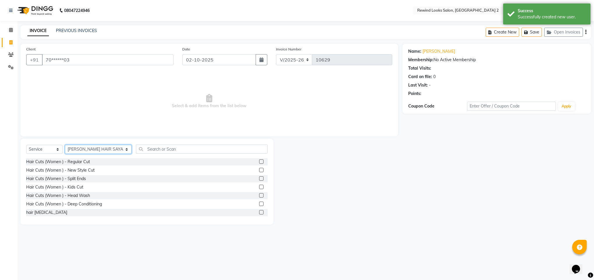
click at [80, 145] on select "Select Stylist [PERSON_NAME] aayat ADMIN Alfad hair Casa Ali Hair [PERSON_NAME]…" at bounding box center [98, 149] width 67 height 9
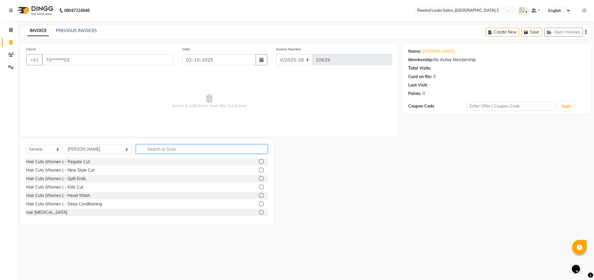
click at [142, 151] on input "text" at bounding box center [202, 148] width 132 height 9
click at [82, 149] on select "Select Stylist [PERSON_NAME] aayat ADMIN Alfad hair Casa Ali Hair [PERSON_NAME]…" at bounding box center [98, 149] width 67 height 9
select select "46913"
click at [158, 153] on input "text" at bounding box center [202, 148] width 132 height 9
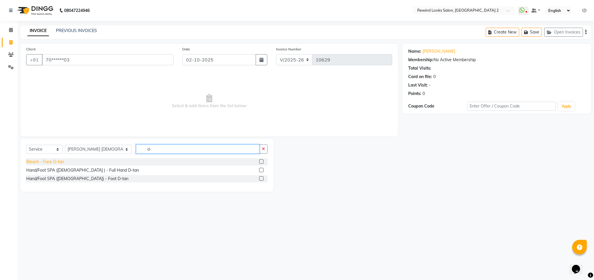
type input "d-"
click at [47, 161] on div "Bleach - Face D-tan" at bounding box center [45, 162] width 38 height 6
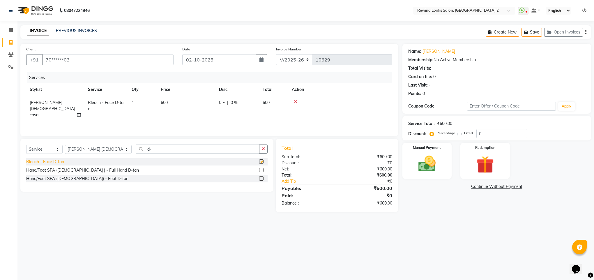
checkbox input "false"
click at [136, 151] on input "d-" at bounding box center [197, 148] width 123 height 9
type input "d"
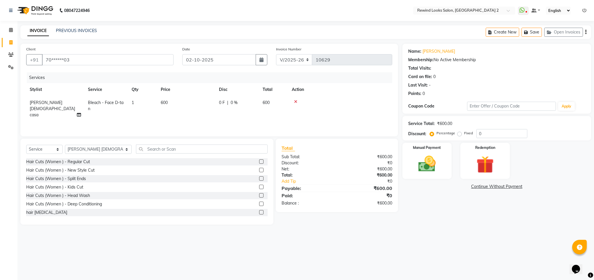
click at [163, 102] on span "600" at bounding box center [164, 102] width 7 height 5
select select "46913"
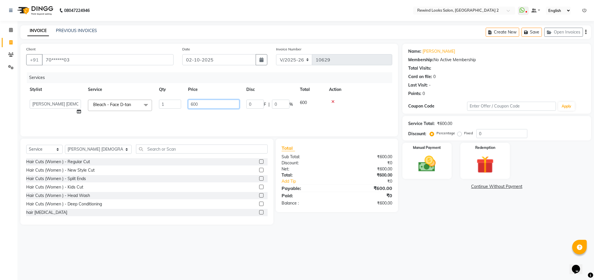
click at [192, 103] on input "600" at bounding box center [213, 104] width 51 height 9
type input "700"
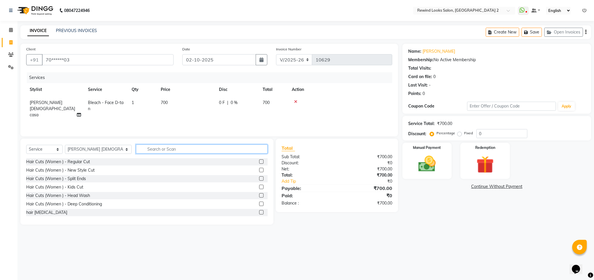
click at [172, 148] on input "text" at bounding box center [202, 148] width 132 height 9
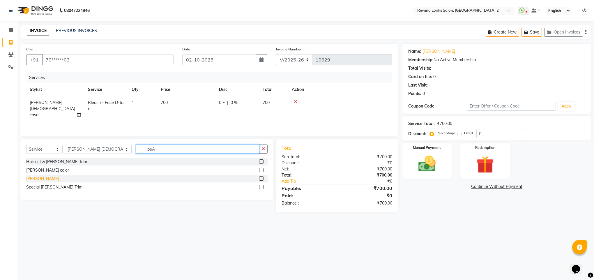
type input "beA"
click at [34, 180] on div "[PERSON_NAME]" at bounding box center [42, 179] width 33 height 6
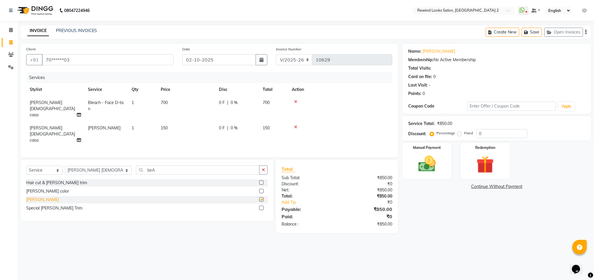
checkbox input "false"
click at [165, 125] on span "150" at bounding box center [164, 127] width 7 height 5
select select "46913"
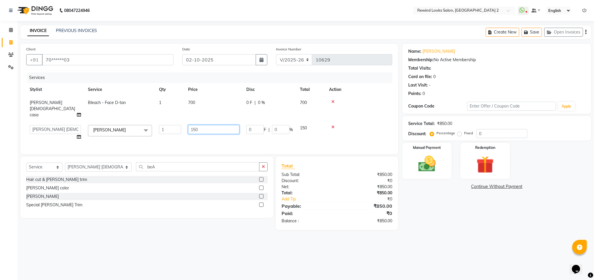
click at [195, 125] on input "150" at bounding box center [213, 129] width 51 height 9
type input "140"
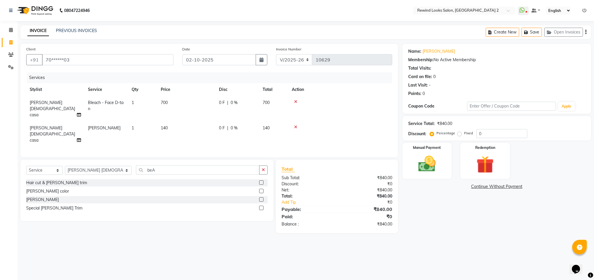
click at [422, 213] on div "Name: [PERSON_NAME] Membership: No Active Membership Total Visits: Card on file…" at bounding box center [498, 138] width 193 height 189
click at [431, 166] on img at bounding box center [426, 163] width 29 height 21
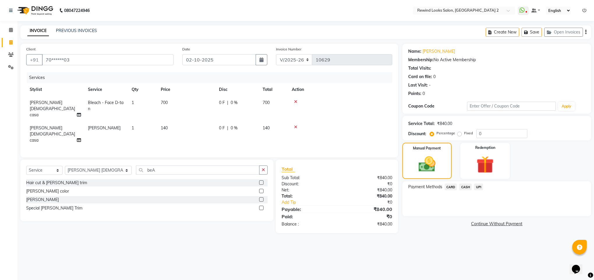
click at [469, 184] on span "CASH" at bounding box center [465, 186] width 13 height 7
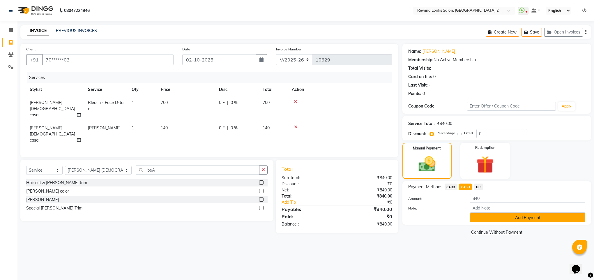
click at [483, 218] on button "Add Payment" at bounding box center [527, 217] width 115 height 9
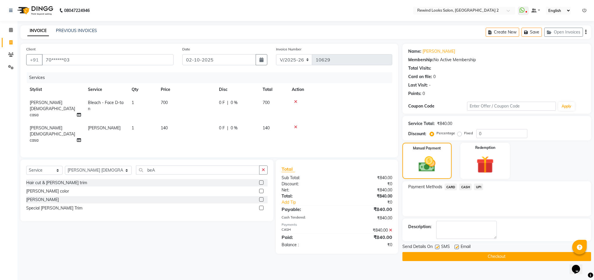
click at [487, 259] on button "Checkout" at bounding box center [496, 256] width 189 height 9
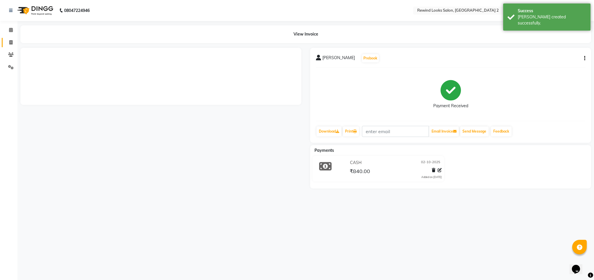
click at [5, 40] on link "Invoice" at bounding box center [9, 43] width 14 height 10
select select "service"
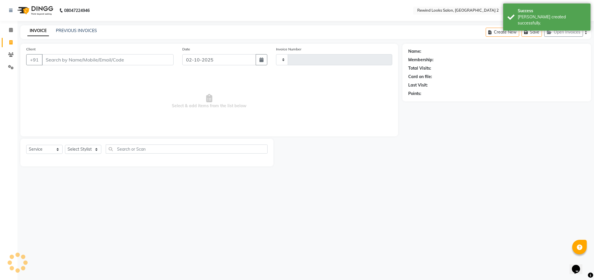
type input "10630"
select select "4640"
select select "27076"
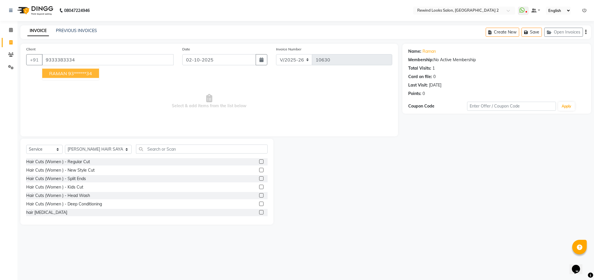
click at [66, 74] on span "RAMAN" at bounding box center [58, 73] width 18 height 6
type input "93******34"
click at [82, 152] on select "Select Stylist [PERSON_NAME] aayat ADMIN Alfad hair Casa Ali Hair [PERSON_NAME]…" at bounding box center [98, 149] width 67 height 9
select select "79644"
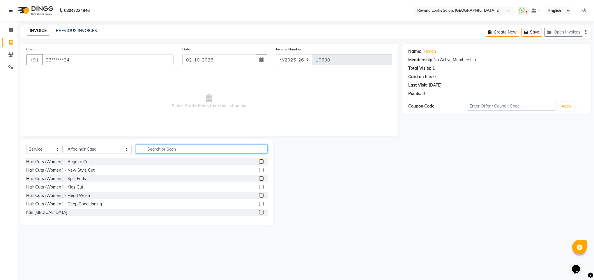
click at [192, 149] on input "text" at bounding box center [202, 148] width 132 height 9
type input "X"
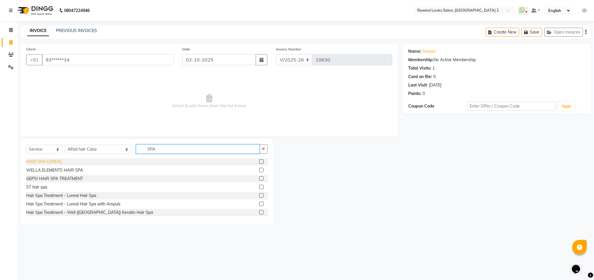
type input "SPA"
click at [53, 163] on div "HAIR SPA LOREAL" at bounding box center [44, 162] width 36 height 6
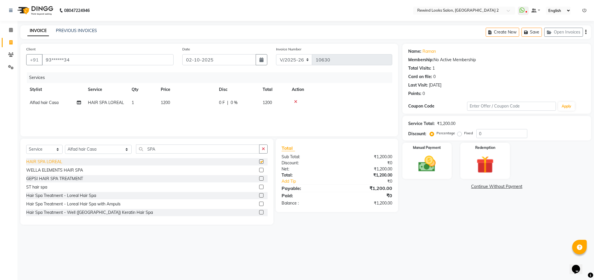
checkbox input "false"
click at [165, 102] on span "1200" at bounding box center [165, 102] width 9 height 5
select select "79644"
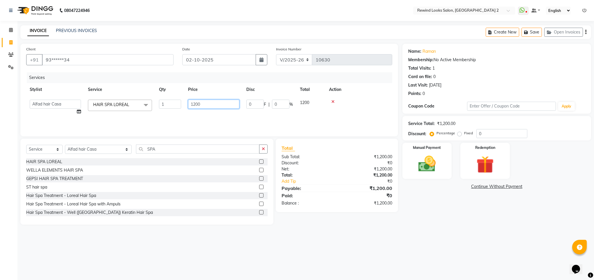
click at [196, 104] on input "1200" at bounding box center [213, 104] width 51 height 9
click at [332, 100] on div at bounding box center [340, 102] width 97 height 4
click at [295, 102] on icon at bounding box center [295, 102] width 3 height 4
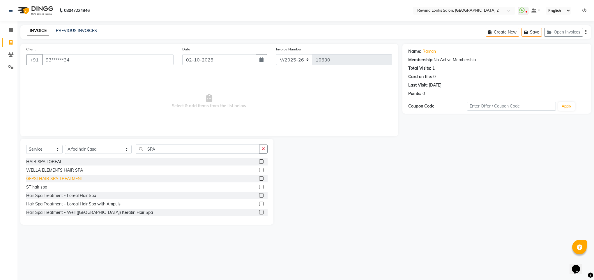
click at [55, 178] on div "GEPSI HAIR SPA TREATMENT" at bounding box center [54, 179] width 57 height 6
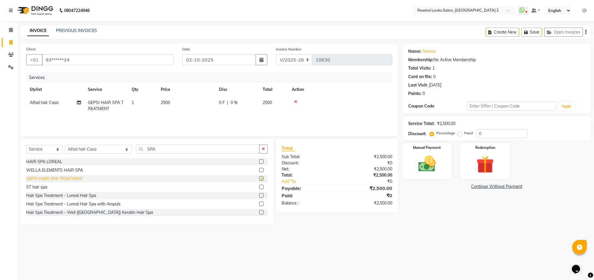
checkbox input "false"
click at [140, 145] on input "SPA" at bounding box center [197, 148] width 123 height 9
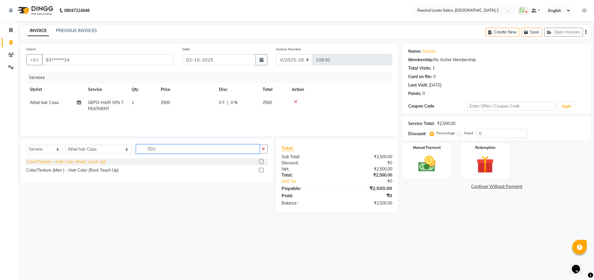
type input "TOU"
click at [82, 164] on div "Color/Texture - Hair Color (Root Touch Up)" at bounding box center [65, 162] width 79 height 6
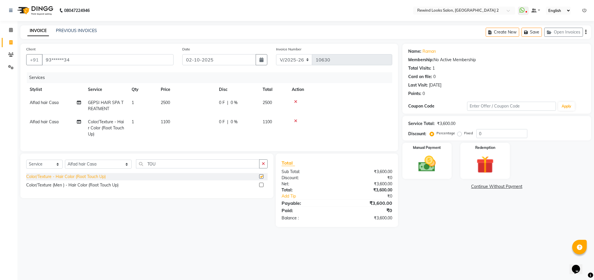
checkbox input "false"
click at [165, 120] on span "1100" at bounding box center [165, 121] width 9 height 5
select select "79644"
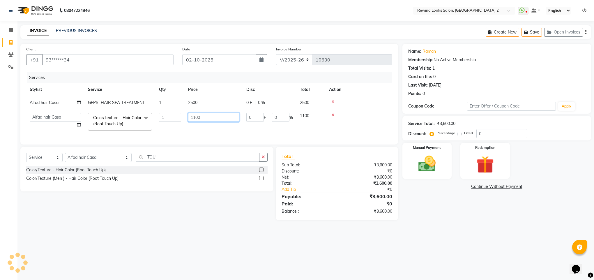
click at [195, 117] on input "1100" at bounding box center [213, 117] width 51 height 9
type input "1500"
click at [199, 138] on div "Services Stylist Service Qty Price Disc Total Action Alfad hair Casa GEPSI HAIR…" at bounding box center [209, 105] width 366 height 66
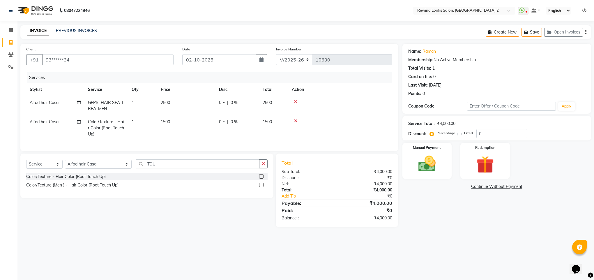
click at [164, 103] on span "2500" at bounding box center [165, 102] width 9 height 5
select select "79644"
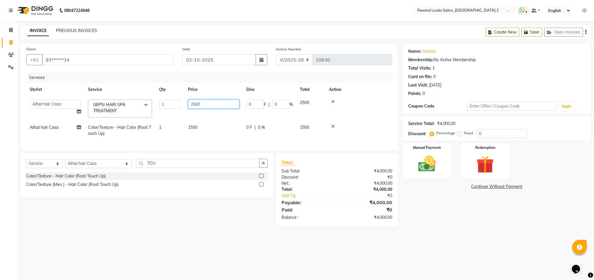
click at [198, 103] on input "2500" at bounding box center [213, 104] width 51 height 9
type input "3"
type input "3500"
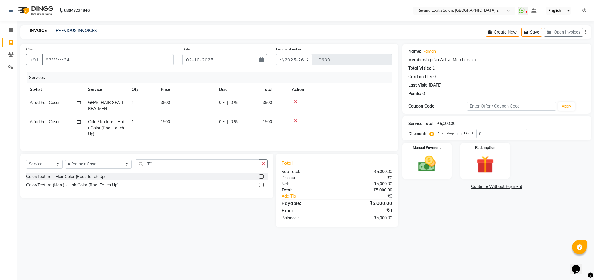
click at [397, 227] on div "Total Sub Total: ₹5,000.00 Discount: ₹0 Net: ₹5,000.00 Total: ₹5,000.00 Add Tip…" at bounding box center [337, 189] width 122 height 73
click at [419, 172] on img at bounding box center [426, 163] width 29 height 21
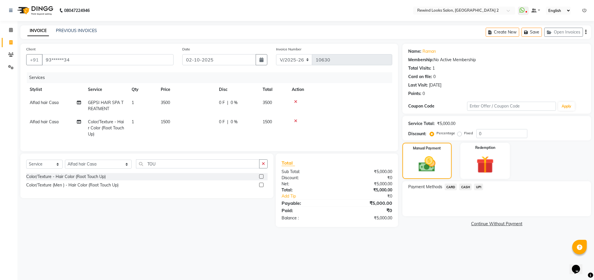
click at [476, 186] on span "UPI" at bounding box center [478, 186] width 9 height 7
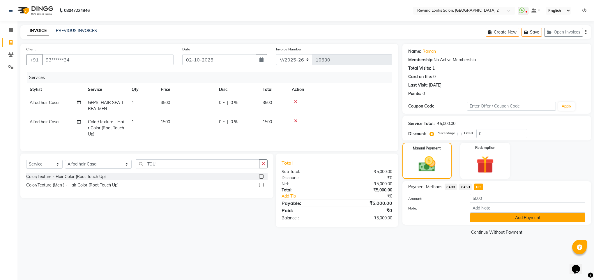
click at [485, 218] on button "Add Payment" at bounding box center [527, 217] width 115 height 9
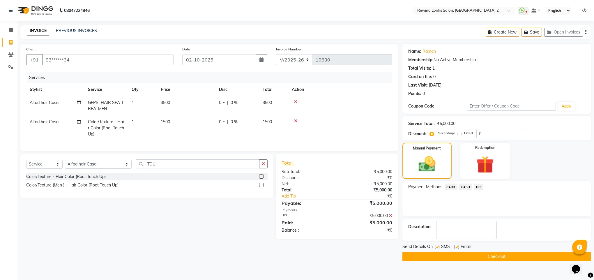
click at [484, 257] on button "Checkout" at bounding box center [496, 256] width 189 height 9
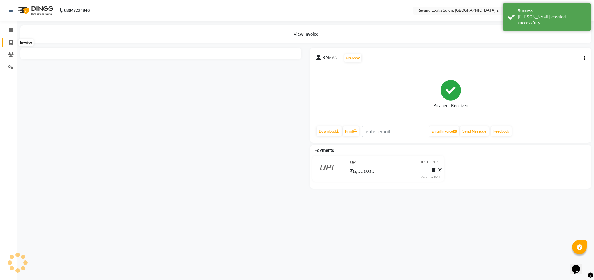
click at [13, 43] on span at bounding box center [11, 42] width 10 height 7
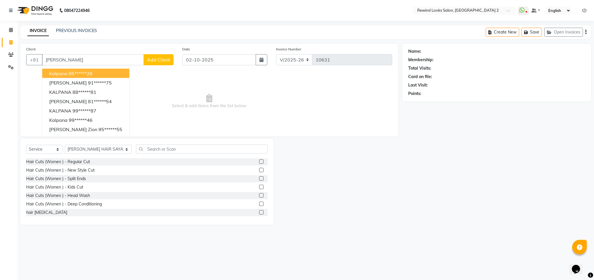
click at [52, 72] on span "kalpana" at bounding box center [58, 73] width 18 height 6
click at [52, 72] on div "Client +91 85******26 kalpana 85******26 [PERSON_NAME] 91******75 KALPANA 88***…" at bounding box center [209, 90] width 378 height 93
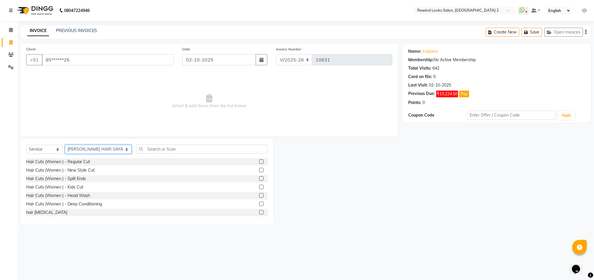
click at [93, 151] on select "Select Stylist [PERSON_NAME] aayat ADMIN Alfad hair Casa Ali Hair [PERSON_NAME]…" at bounding box center [98, 149] width 67 height 9
click at [137, 148] on input "text" at bounding box center [202, 148] width 132 height 9
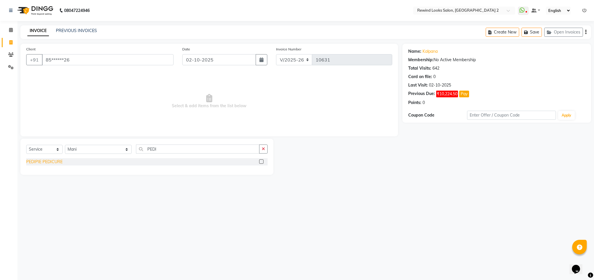
click at [34, 163] on div "PEDIPIE PEDICURE" at bounding box center [44, 162] width 36 height 6
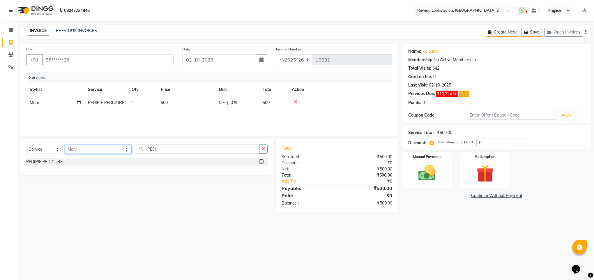
click at [90, 149] on select "Select Stylist [PERSON_NAME] aayat ADMIN Alfad hair Casa Ali Hair [PERSON_NAME]…" at bounding box center [98, 149] width 67 height 9
click at [138, 148] on input "PEDI" at bounding box center [197, 148] width 123 height 9
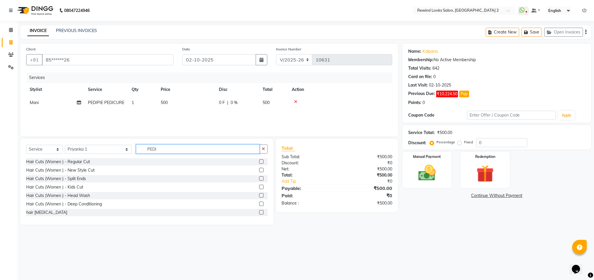
click at [138, 148] on input "PEDI" at bounding box center [197, 148] width 123 height 9
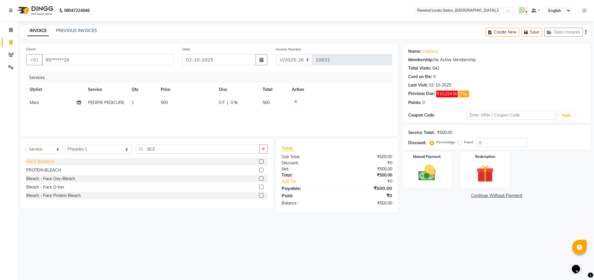
click at [34, 162] on div "FACE BLEACH" at bounding box center [40, 162] width 28 height 6
click at [162, 115] on span "400" at bounding box center [164, 115] width 7 height 5
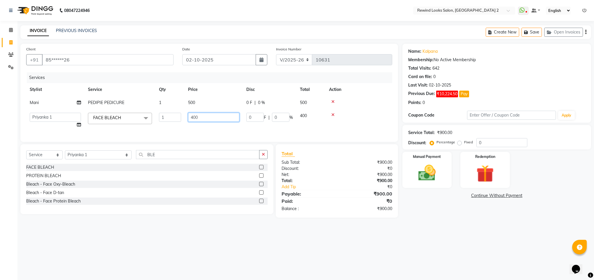
click at [194, 117] on input "400" at bounding box center [213, 117] width 51 height 9
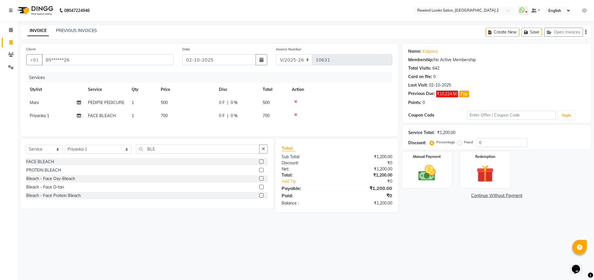
click at [240, 257] on div "08047224946 Select Location × Rewind Looks Salon, [GEOGRAPHIC_DATA] 2 WhatsApp …" at bounding box center [297, 140] width 594 height 280
click at [81, 146] on div "Select Service Product Membership Package Voucher Prepaid Gift Card Select Styl…" at bounding box center [146, 174] width 253 height 70
click at [68, 148] on select "Select Stylist [PERSON_NAME] aayat ADMIN Alfad hair Casa Ali Hair [PERSON_NAME]…" at bounding box center [98, 149] width 67 height 9
click at [142, 151] on input "BLE" at bounding box center [197, 148] width 123 height 9
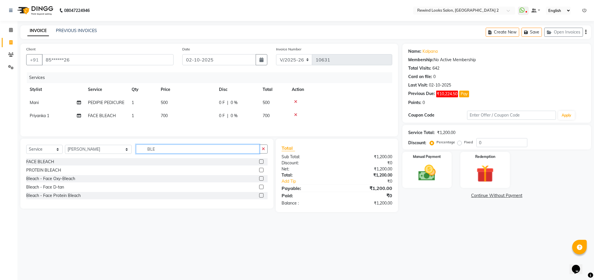
click at [142, 151] on input "BLE" at bounding box center [197, 148] width 123 height 9
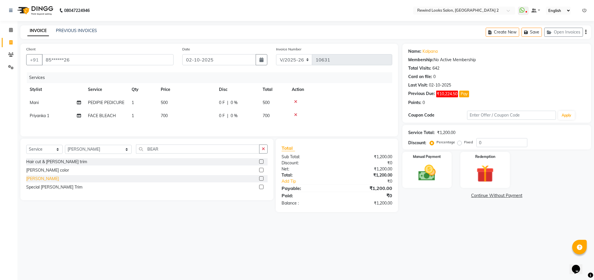
click at [36, 182] on div "[PERSON_NAME]" at bounding box center [42, 179] width 33 height 6
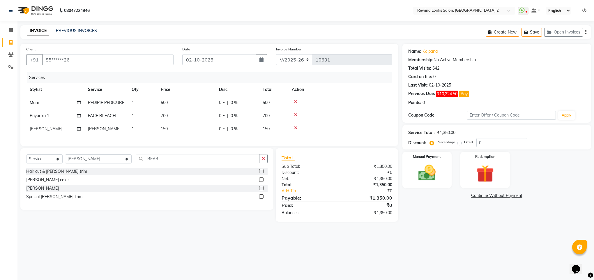
click at [163, 116] on span "700" at bounding box center [164, 115] width 7 height 5
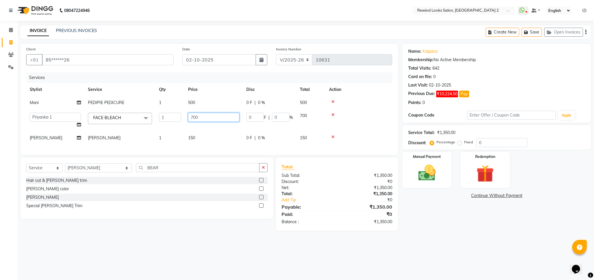
click at [193, 117] on input "700" at bounding box center [213, 117] width 51 height 9
click at [417, 234] on main "INVOICE PREVIOUS INVOICES Create New Save Open Invoices Client +91 85******26 D…" at bounding box center [305, 132] width 577 height 214
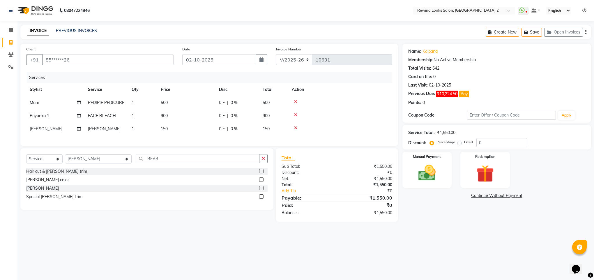
click at [162, 100] on span "500" at bounding box center [164, 102] width 7 height 5
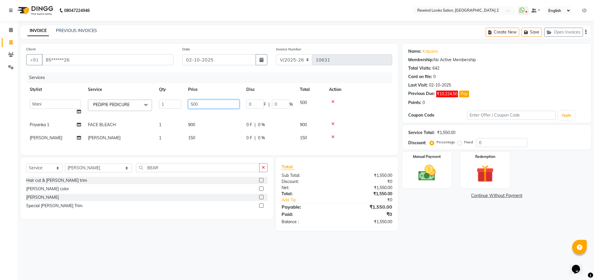
click at [192, 104] on input "500" at bounding box center [213, 104] width 51 height 9
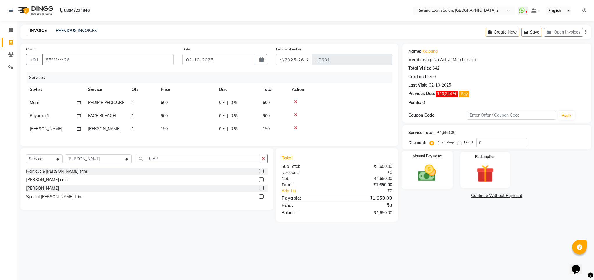
click at [427, 186] on div "Manual Payment" at bounding box center [426, 170] width 51 height 38
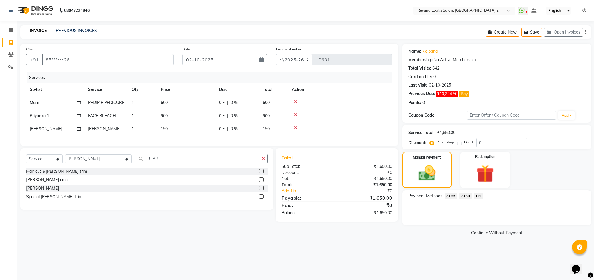
click at [477, 197] on span "UPI" at bounding box center [478, 195] width 9 height 7
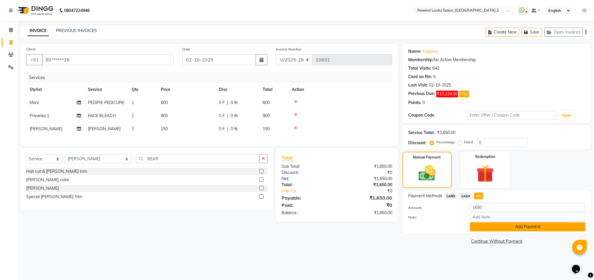
click at [489, 229] on button "Add Payment" at bounding box center [527, 226] width 115 height 9
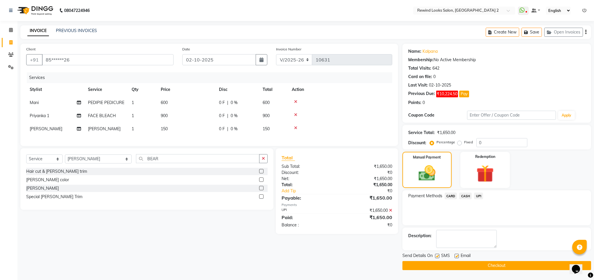
click at [495, 263] on button "Checkout" at bounding box center [496, 265] width 189 height 9
